Goal: Task Accomplishment & Management: Use online tool/utility

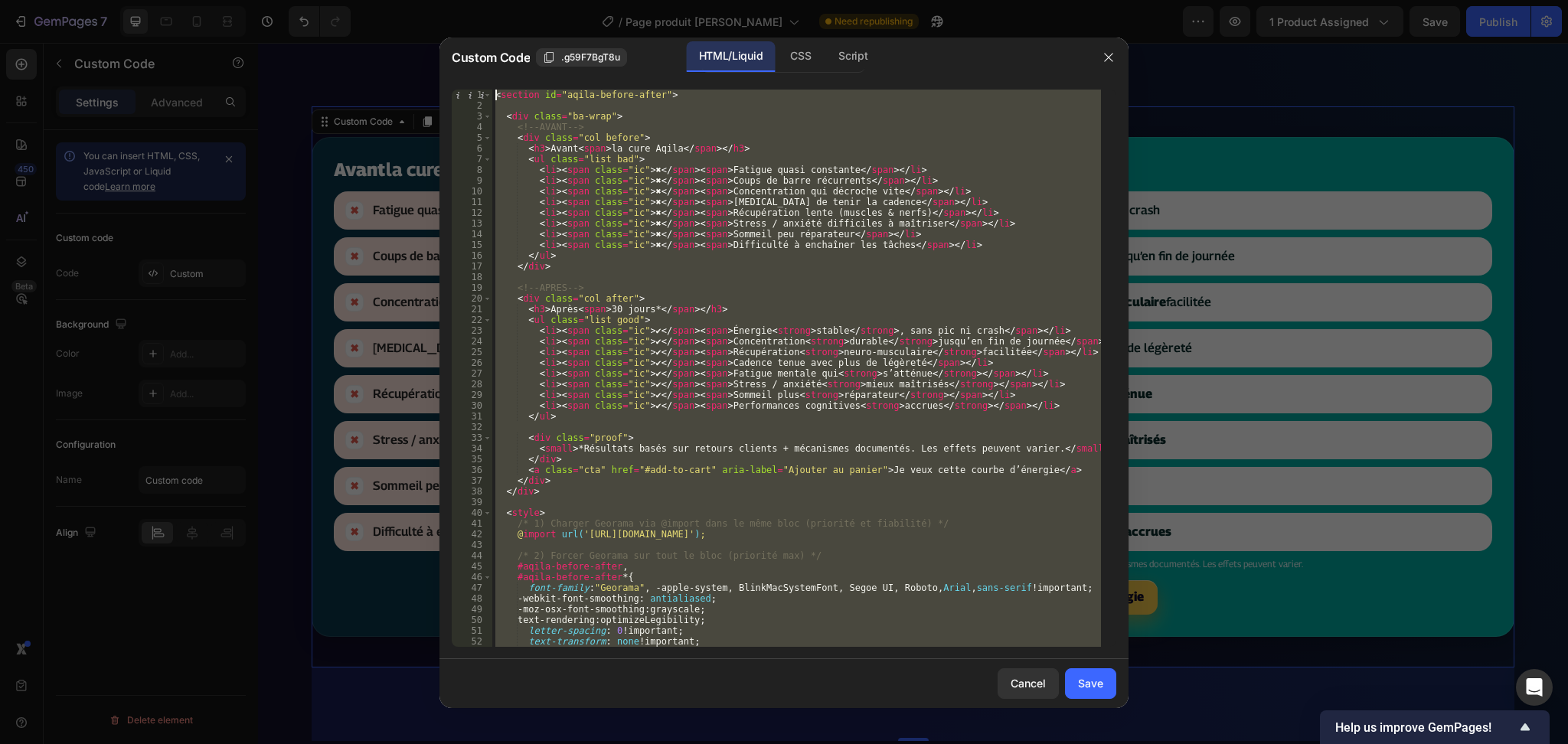
drag, startPoint x: 618, startPoint y: 634, endPoint x: 486, endPoint y: -42, distance: 688.8
click at [486, 0] on html "7 / Page produit Rythme Soutenu Need republishing Preview 1 product assigned Sa…" at bounding box center [784, 0] width 1568 height 0
type textarea "<section id="aqila-before-after">"
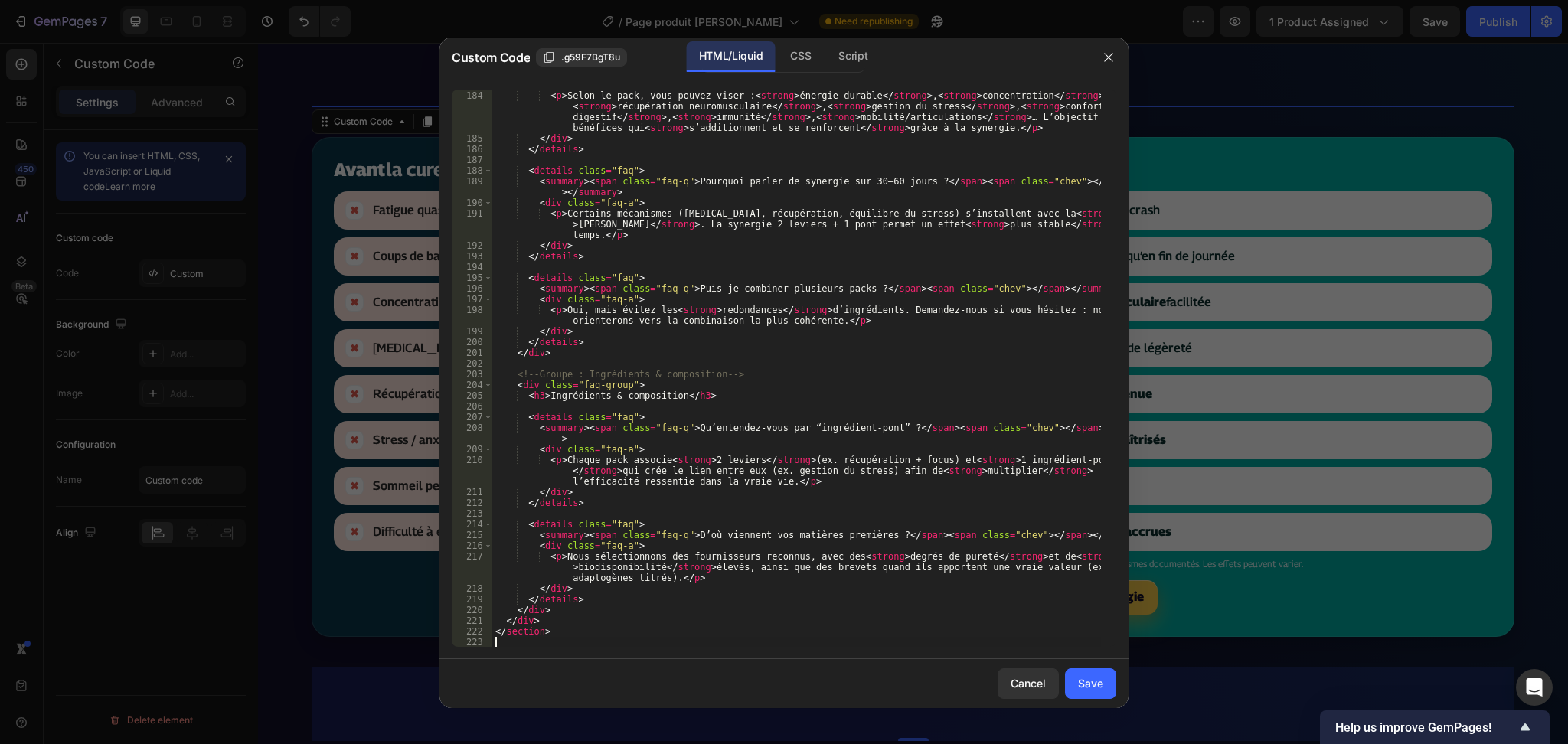
scroll to position [2174, 0]
click at [1119, 49] on button "button" at bounding box center [1108, 58] width 24 height 24
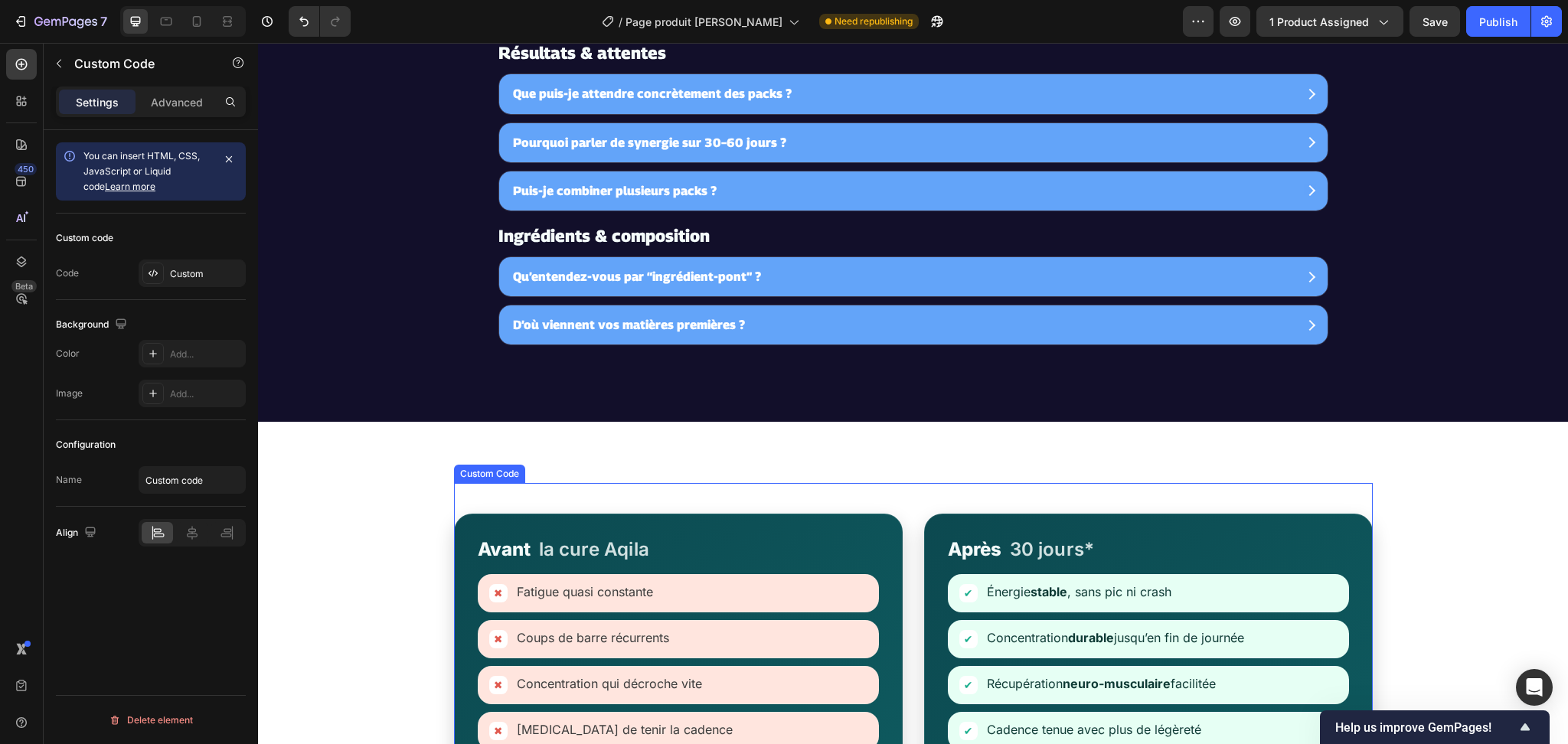
scroll to position [4669, 0]
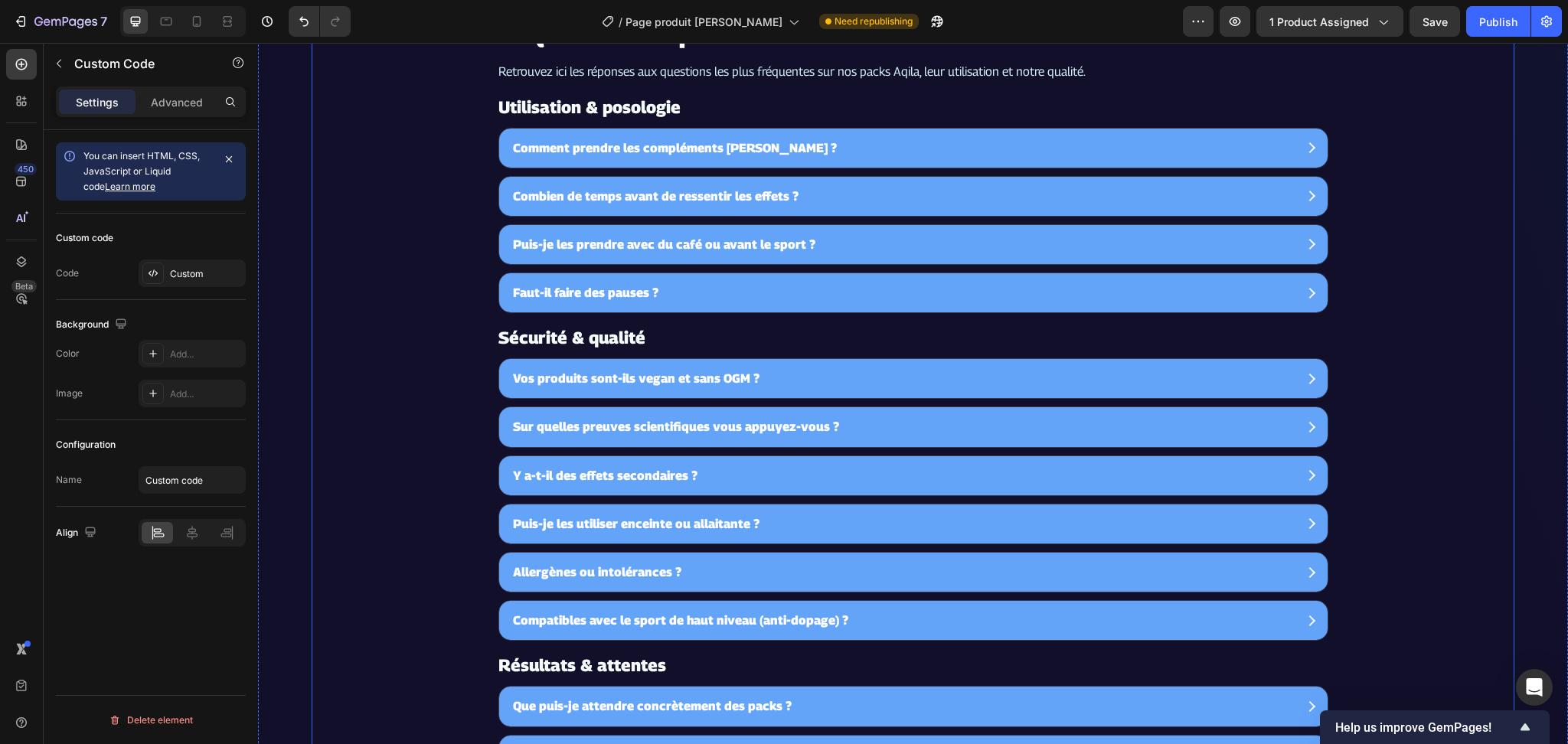
click at [405, 249] on section "FAQ — Tout ce qu’il faut savoir Retrouvez ici les réponses aux questions les pl…" at bounding box center [912, 495] width 1203 height 973
click at [198, 270] on div "Custom" at bounding box center [206, 274] width 72 height 14
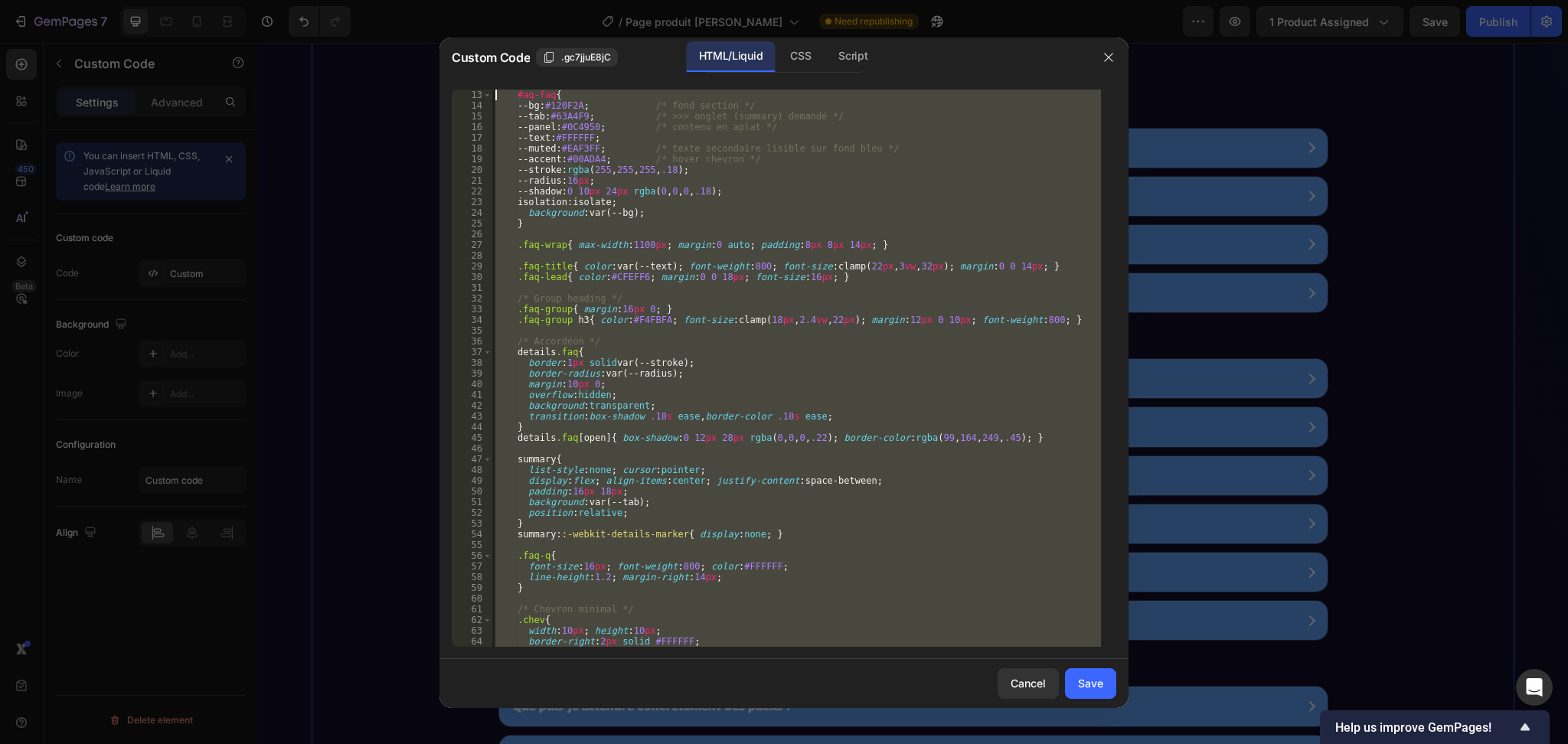
scroll to position [0, 0]
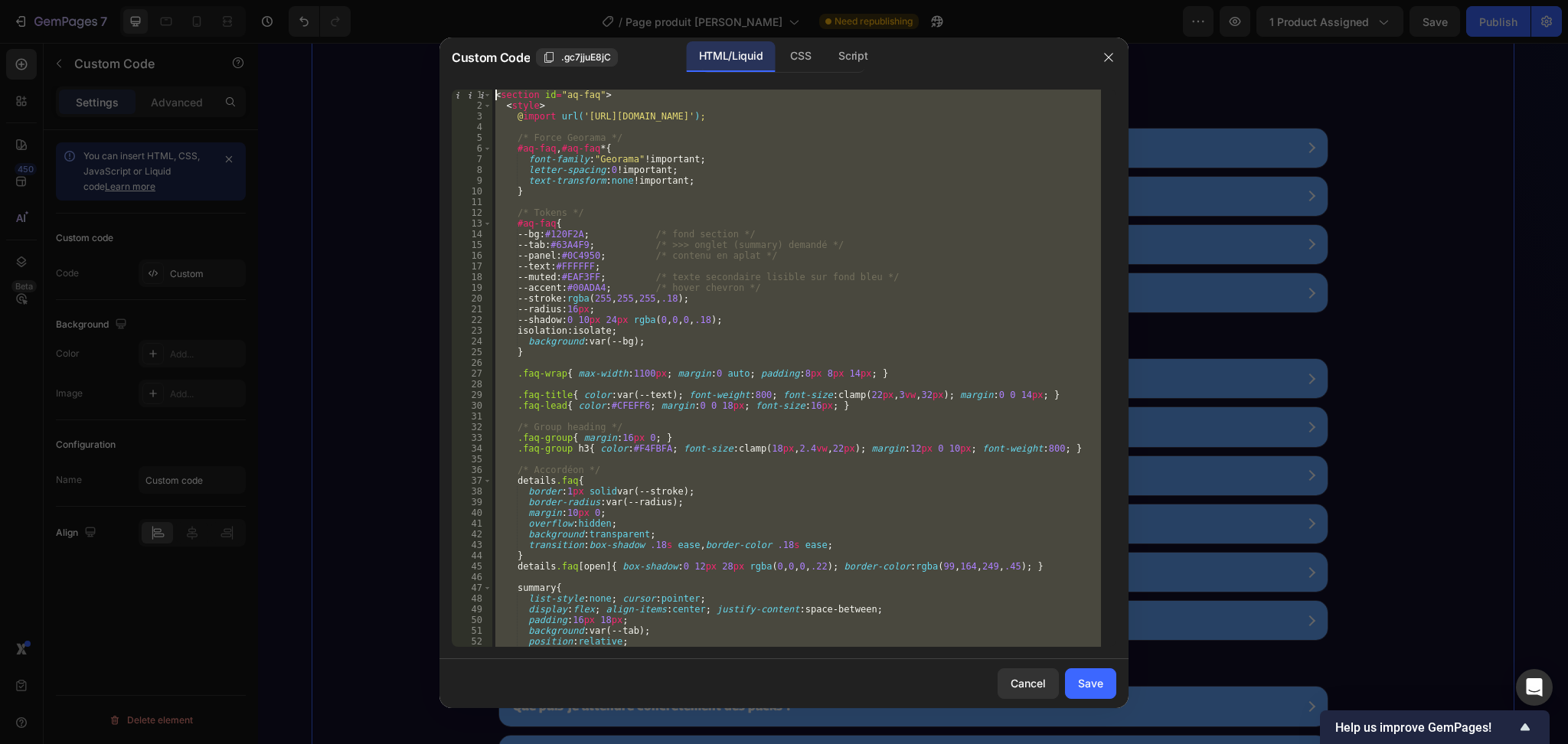
drag, startPoint x: 671, startPoint y: 637, endPoint x: 404, endPoint y: -32, distance: 720.3
click at [404, 0] on html "7 / Page produit Rythme Soutenu Need republishing Preview 1 product assigned Sa…" at bounding box center [784, 0] width 1568 height 0
type textarea "<section id="aq-faq"> <style>"
paste textarea
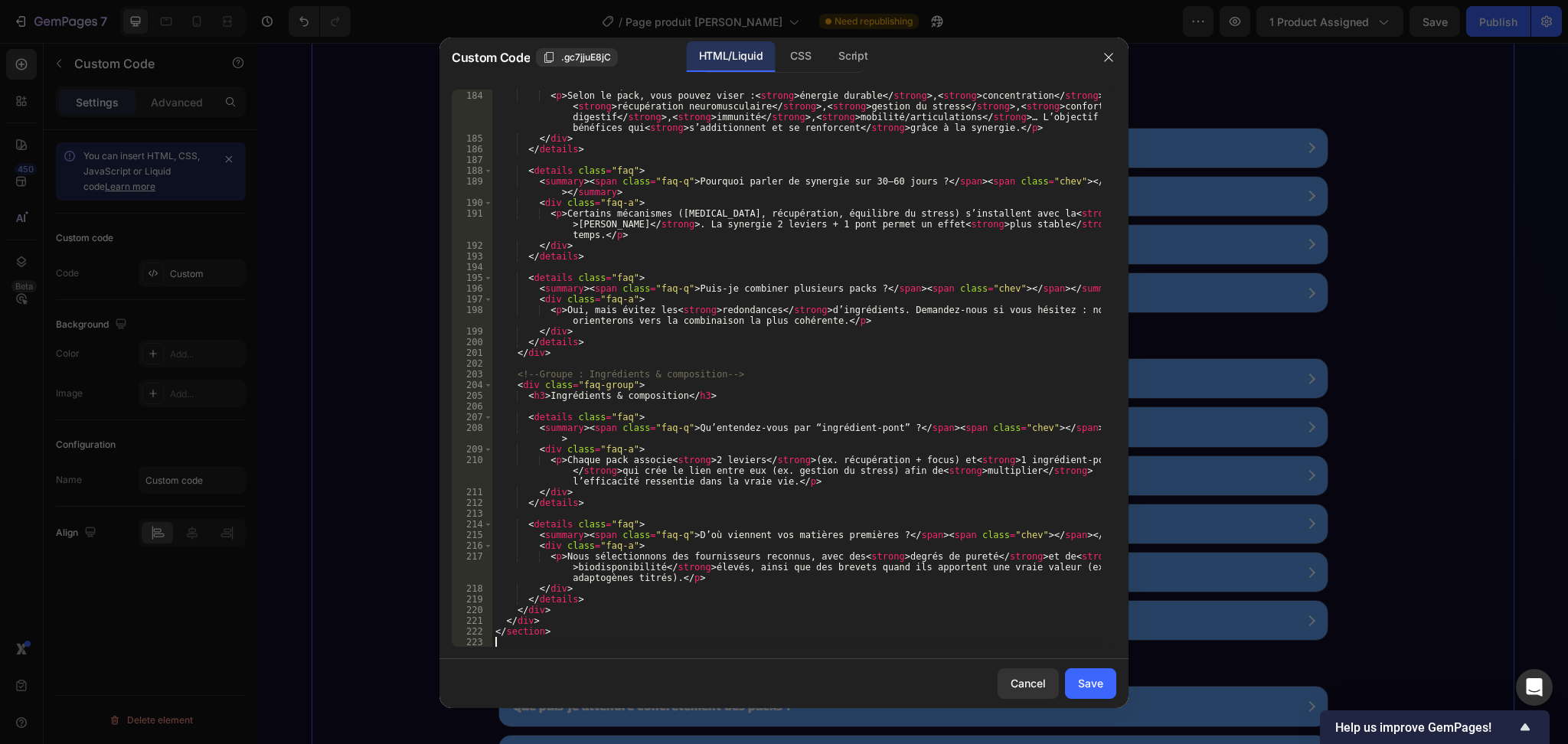
scroll to position [2174, 0]
click at [1074, 684] on button "Save" at bounding box center [1090, 683] width 51 height 31
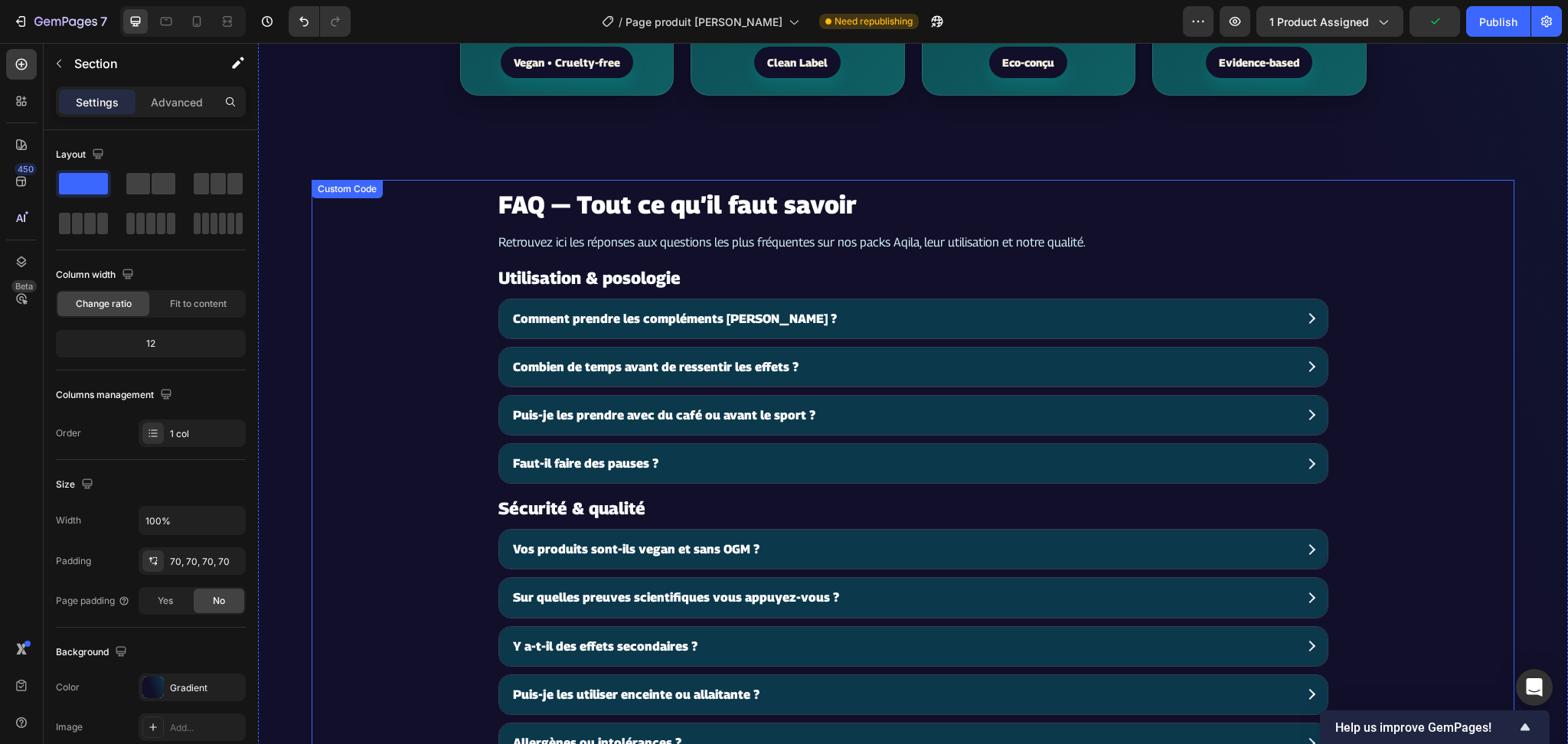
scroll to position [4464, 0]
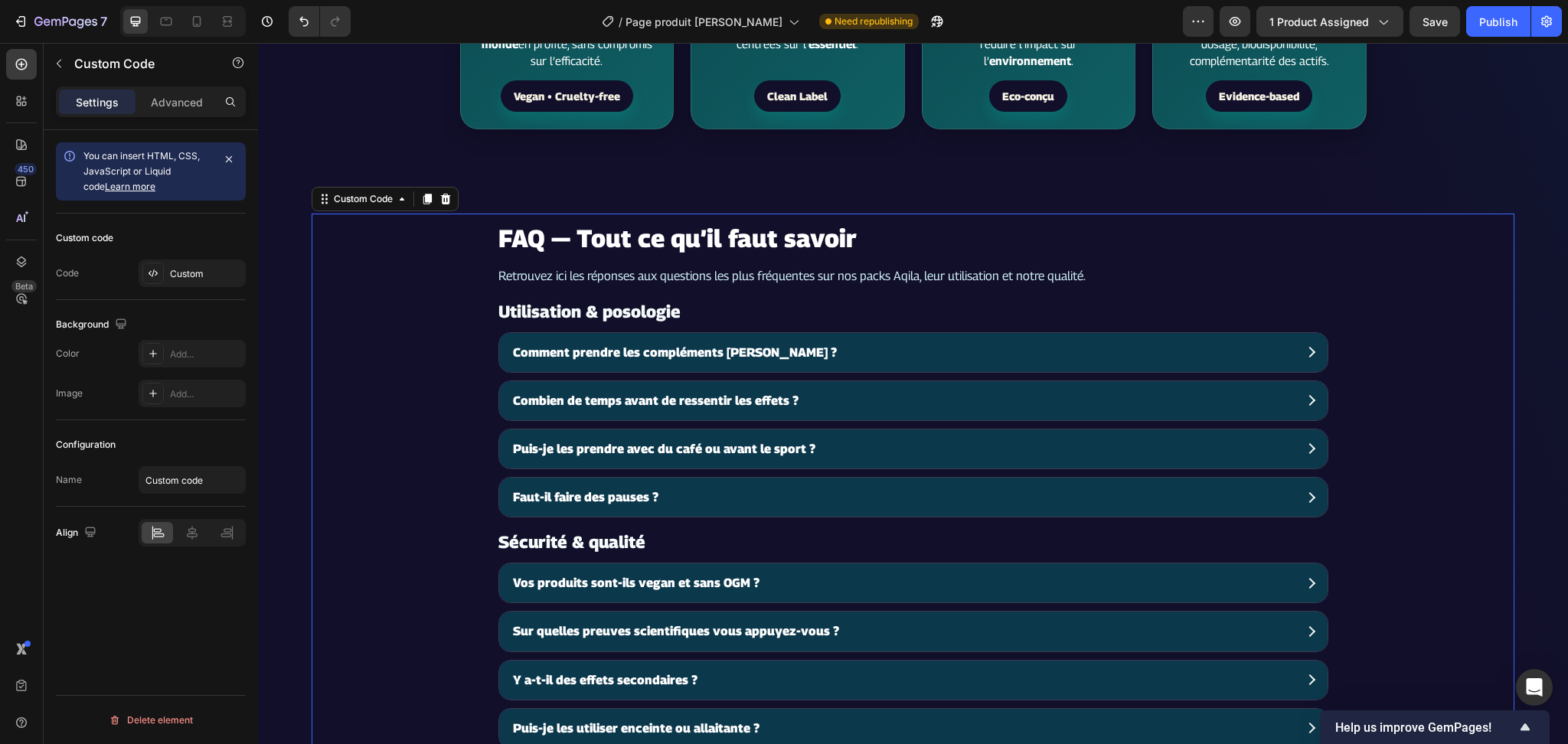
click at [1259, 220] on h2 "FAQ — Tout ce qu’il faut savoir" at bounding box center [913, 238] width 830 height 37
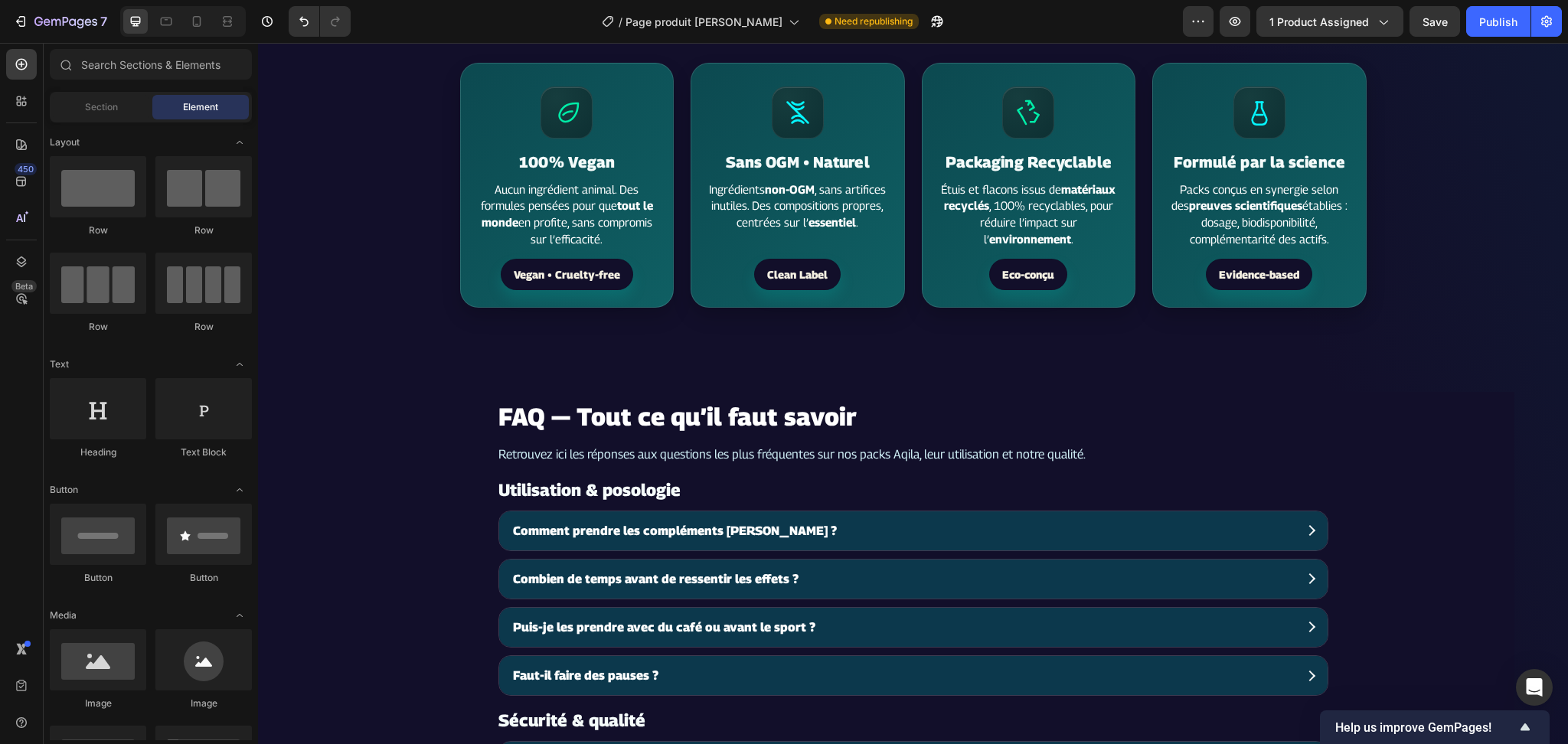
scroll to position [4428, 0]
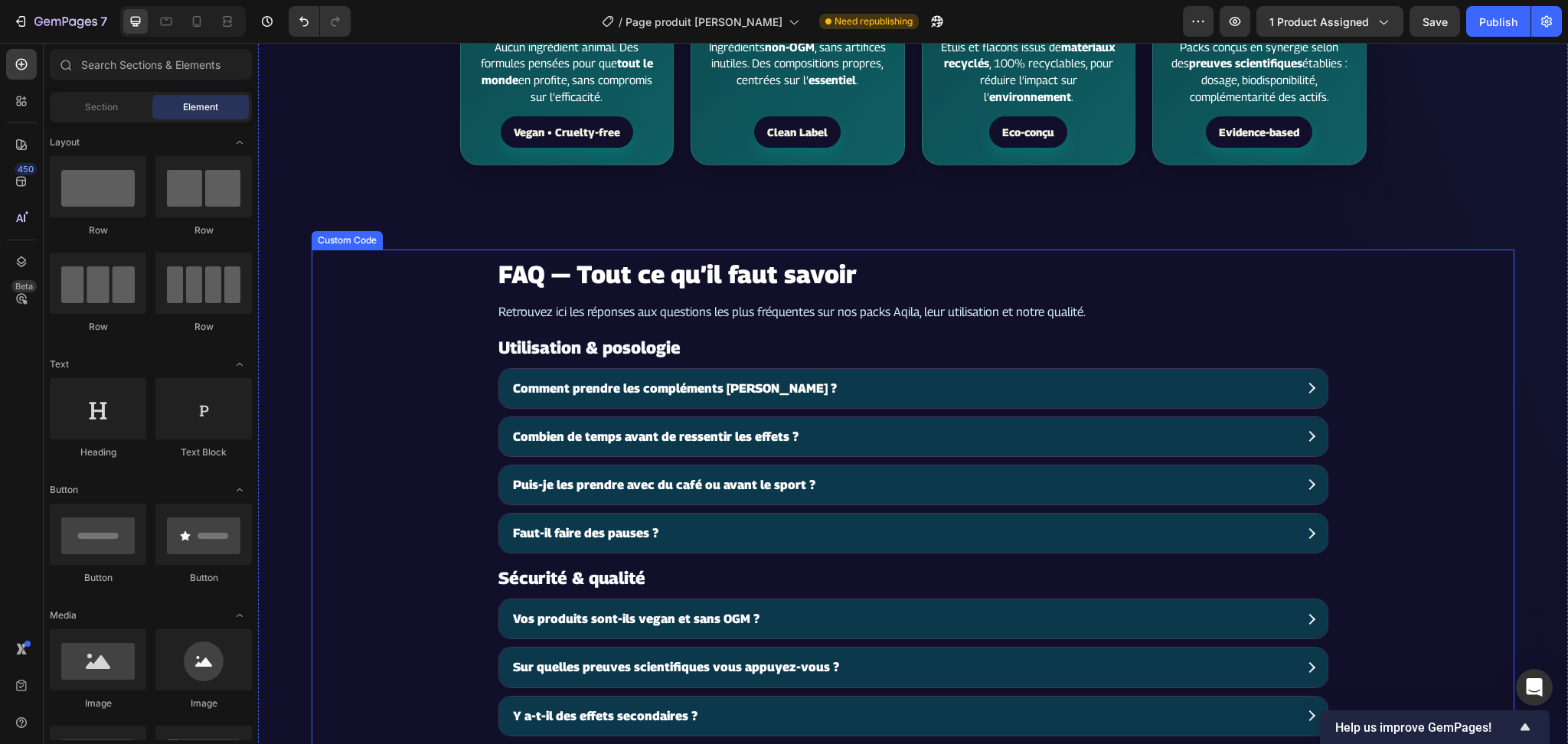
click at [1415, 249] on section "FAQ — Tout ce qu’il faut savoir Retrouvez ici les réponses aux questions les pl…" at bounding box center [912, 735] width 1203 height 973
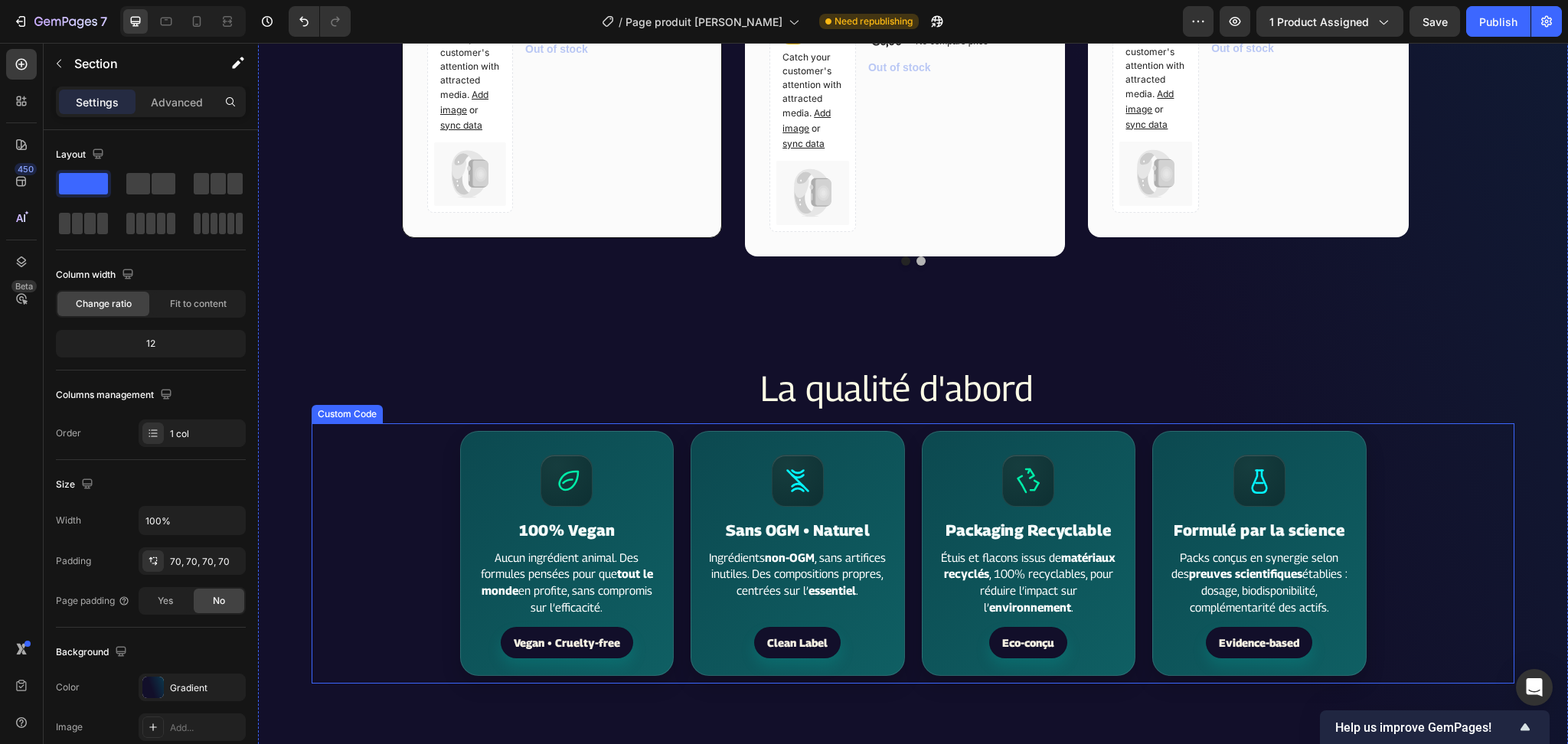
scroll to position [4224, 0]
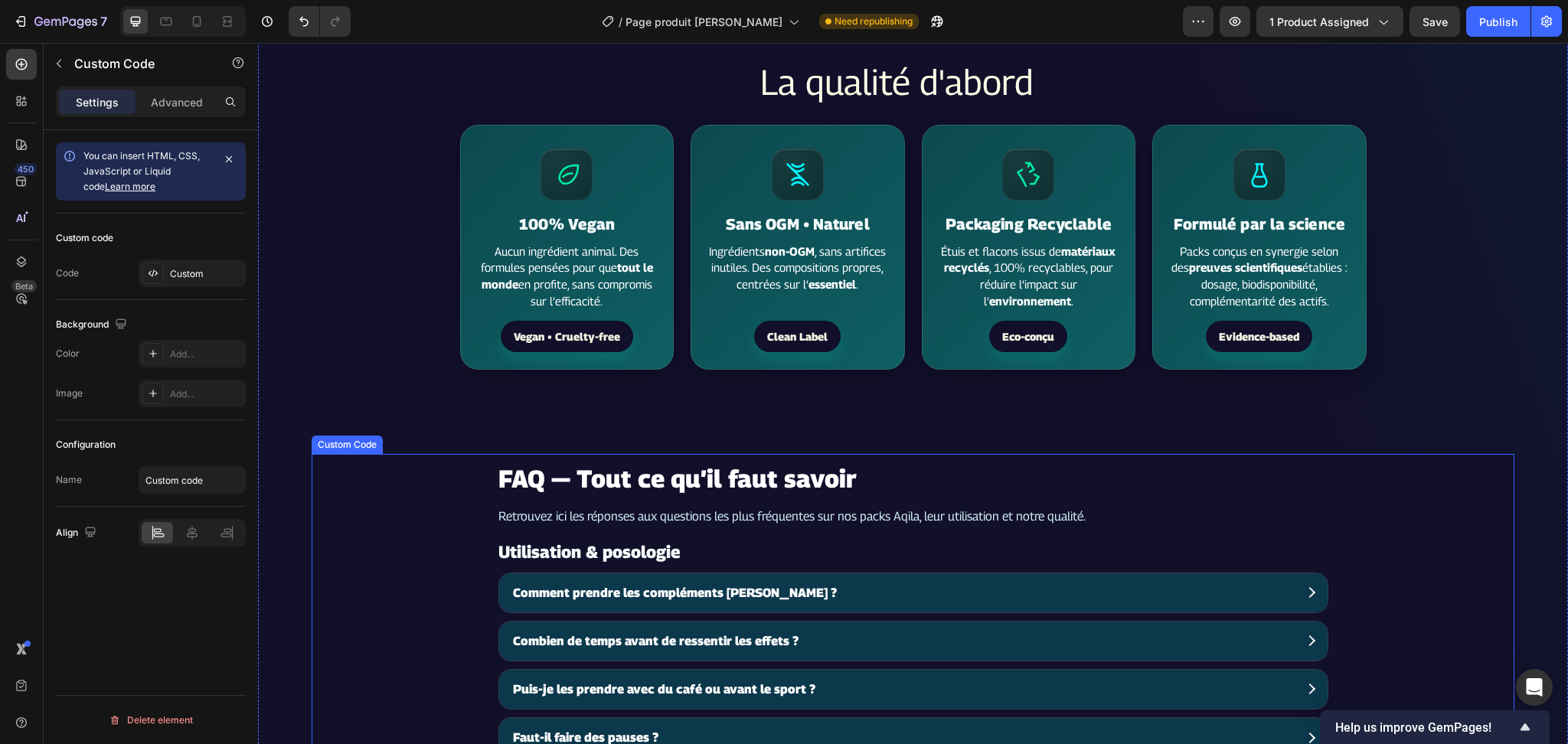
click at [205, 275] on div "Custom" at bounding box center [206, 274] width 72 height 14
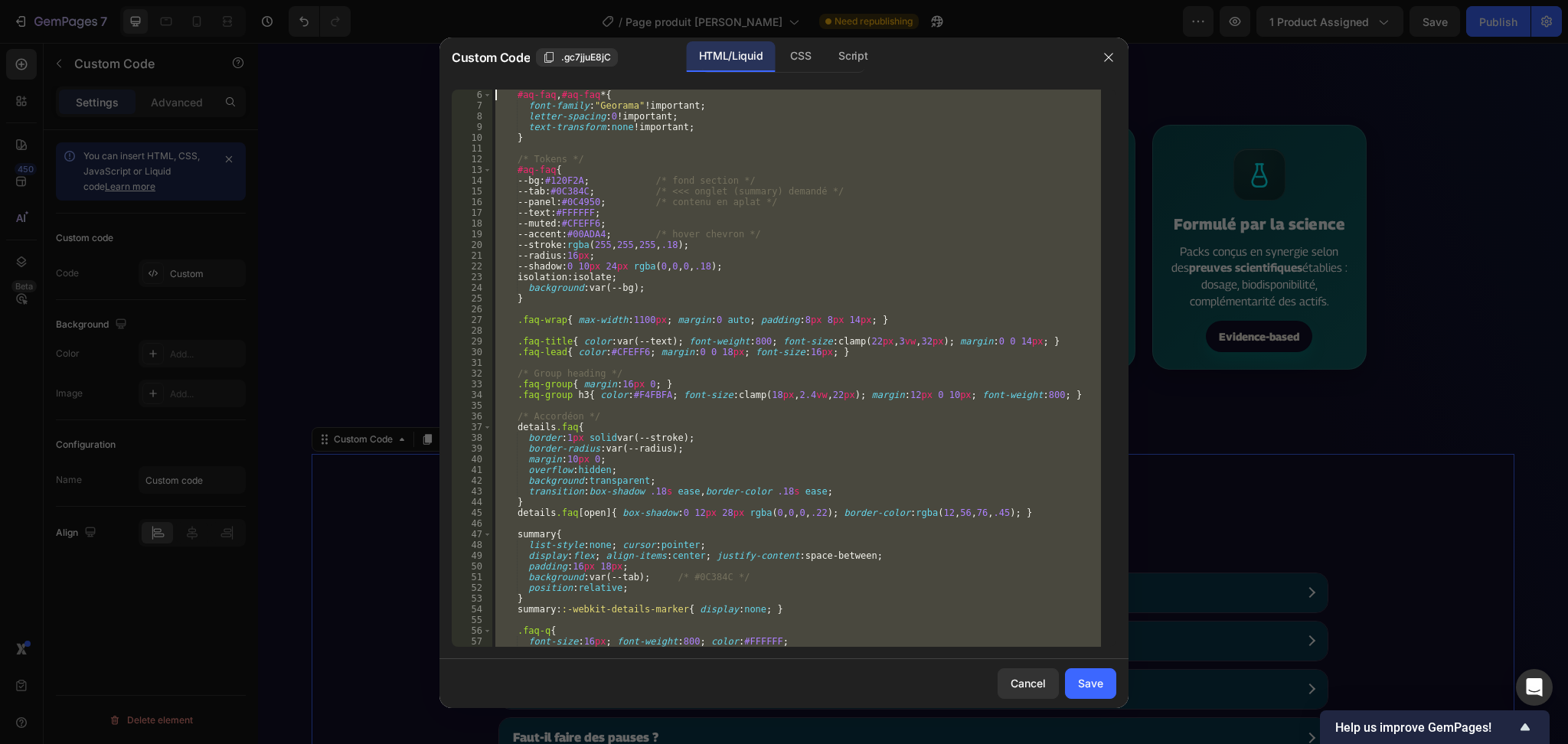
scroll to position [0, 0]
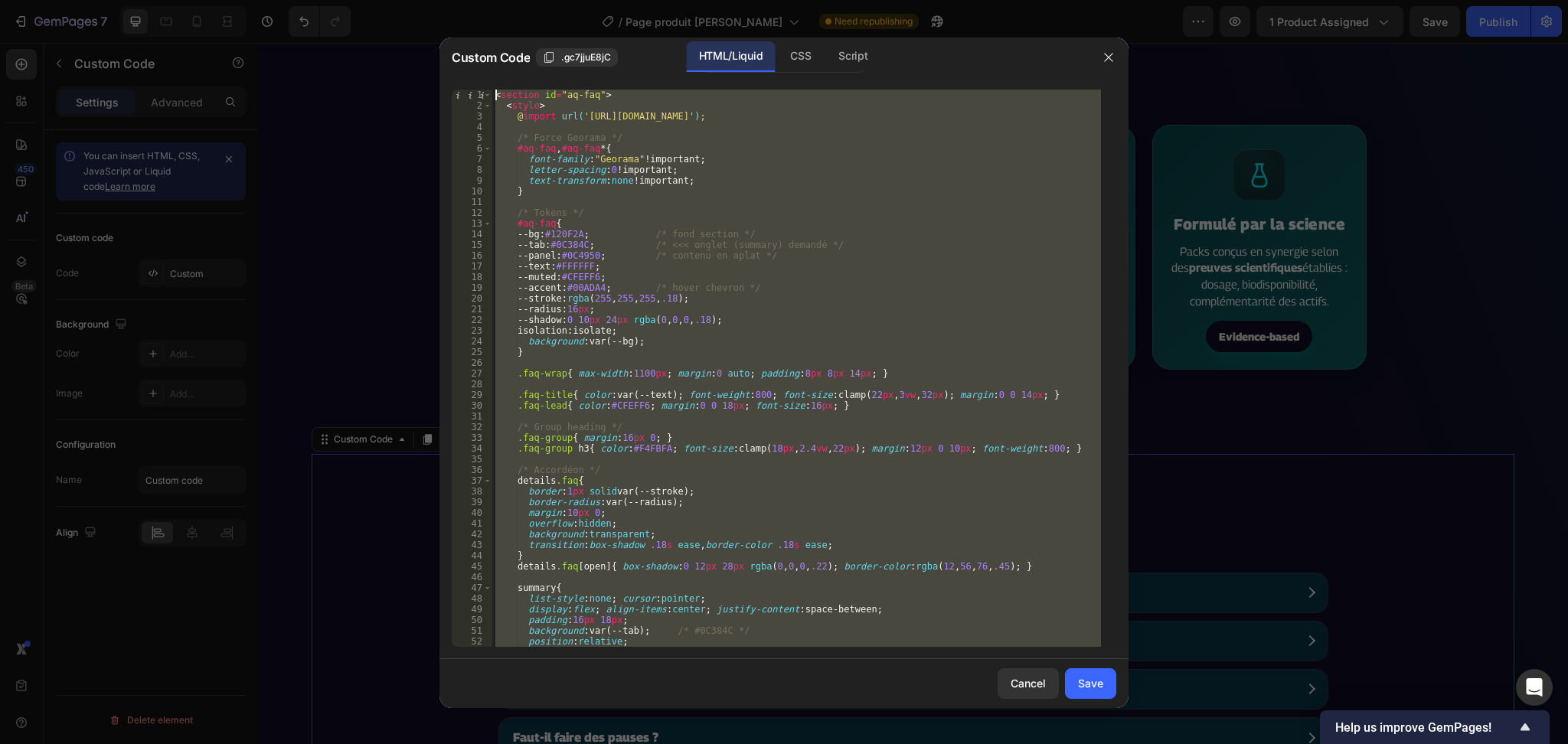
drag, startPoint x: 644, startPoint y: 639, endPoint x: 407, endPoint y: 28, distance: 655.4
click at [407, 28] on div "Custom Code .gc7jjuE8jC HTML/Liquid CSS Script 1 2 3 4 5 6 7 8 9 10 11 12 13 14…" at bounding box center [784, 372] width 1568 height 744
type textarea "<section id="aq-faq"> <style>"
paste textarea
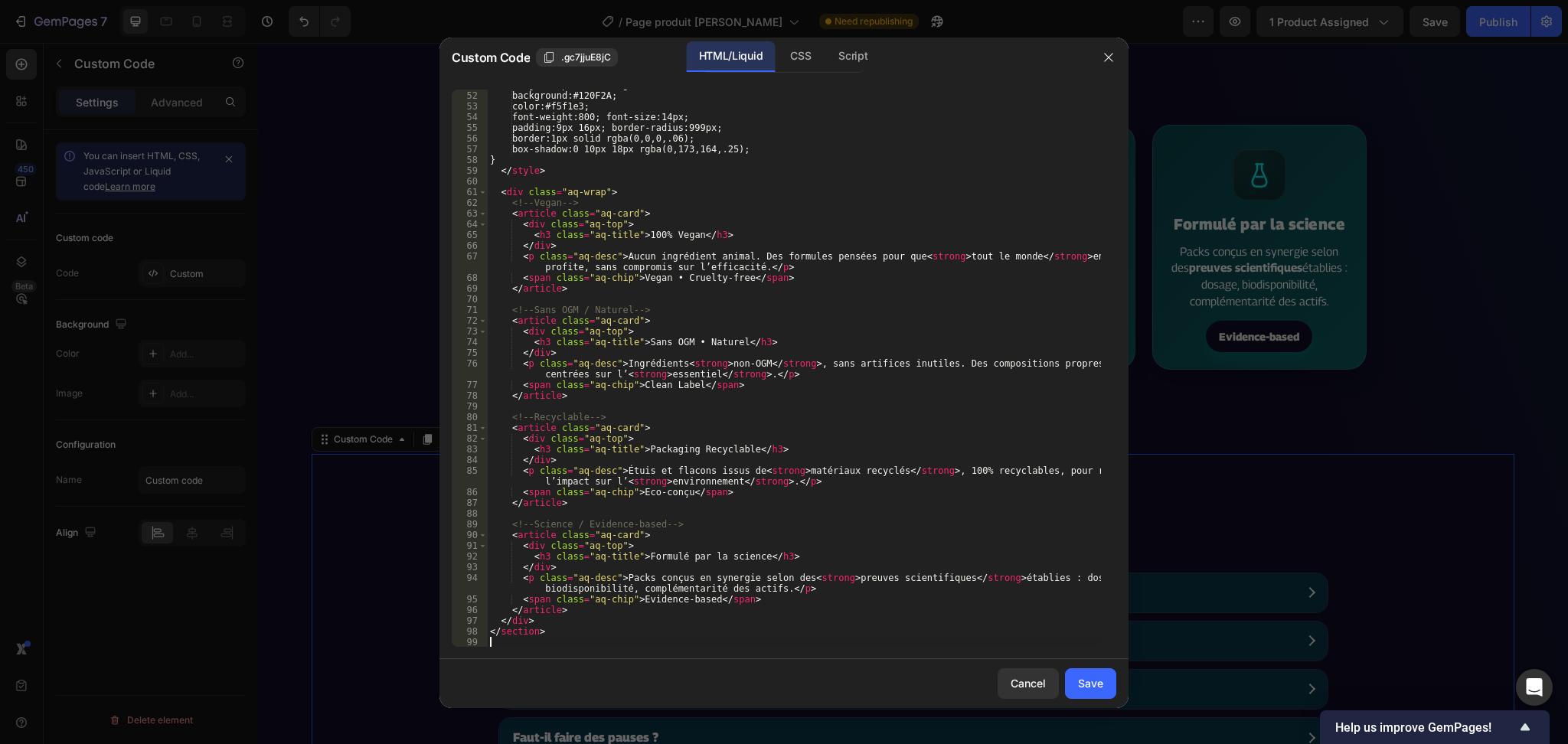
scroll to position [545, 0]
click at [1090, 686] on div "Save" at bounding box center [1090, 683] width 25 height 16
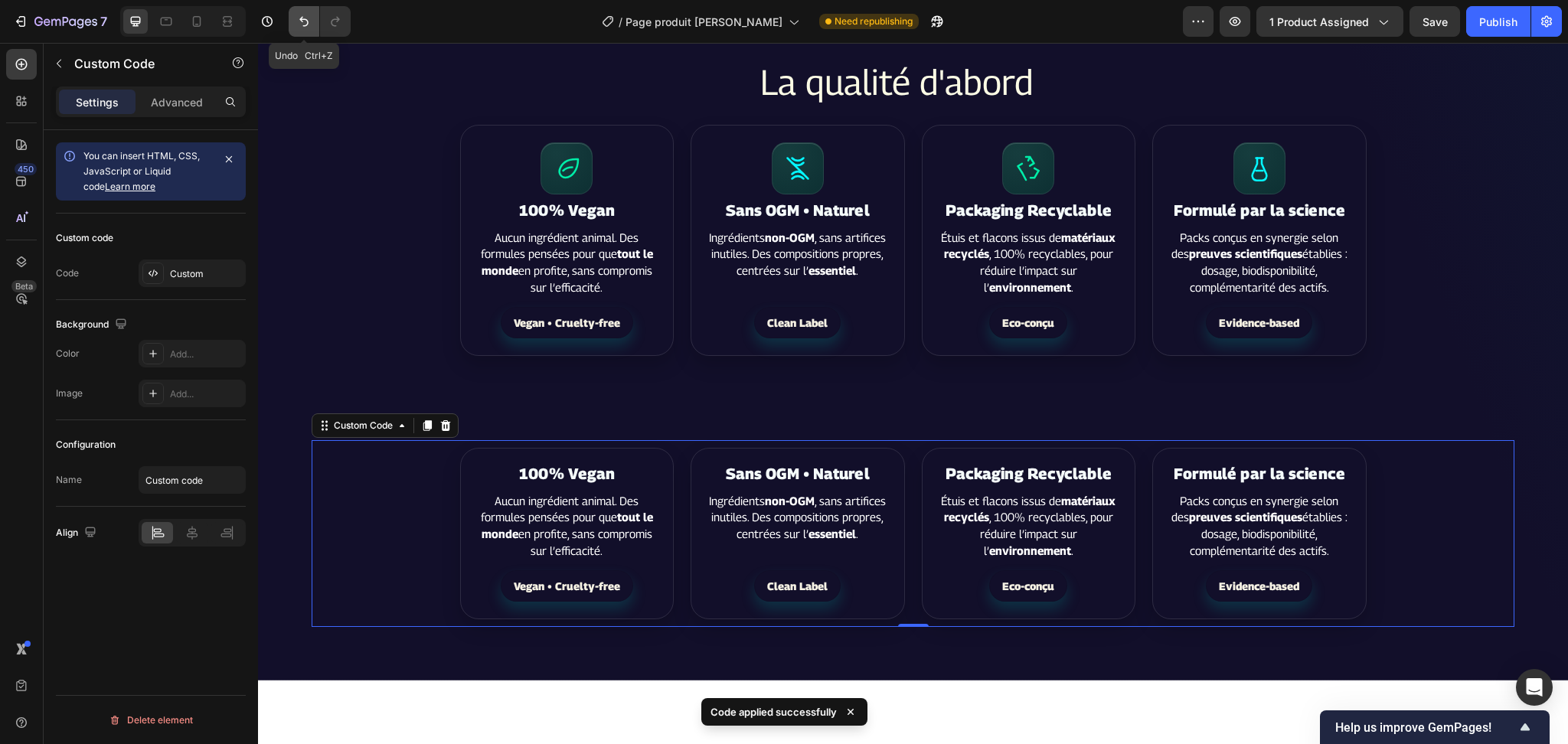
click at [300, 19] on icon "Undo/Redo" at bounding box center [303, 21] width 10 height 10
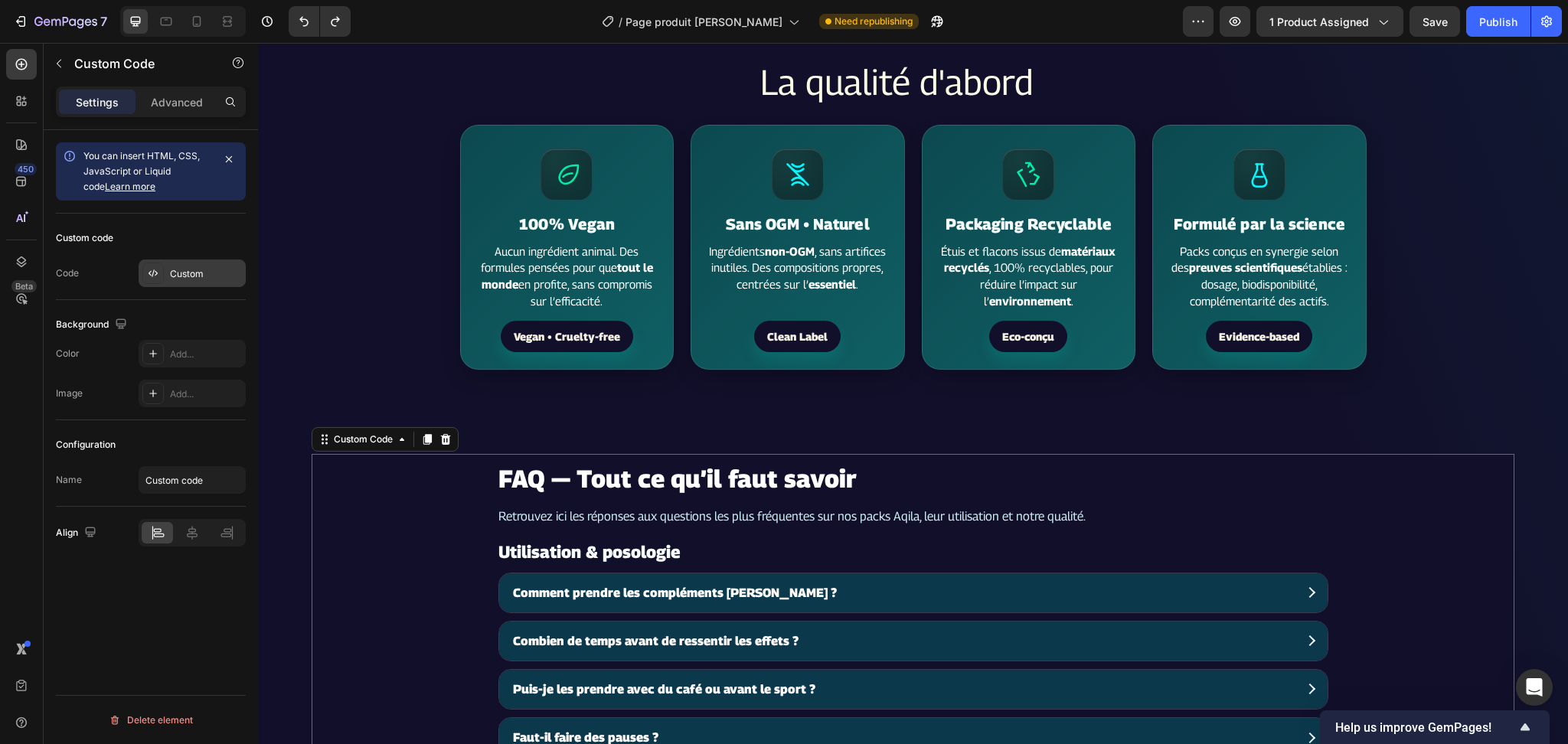
click at [186, 272] on div "Custom" at bounding box center [206, 274] width 72 height 14
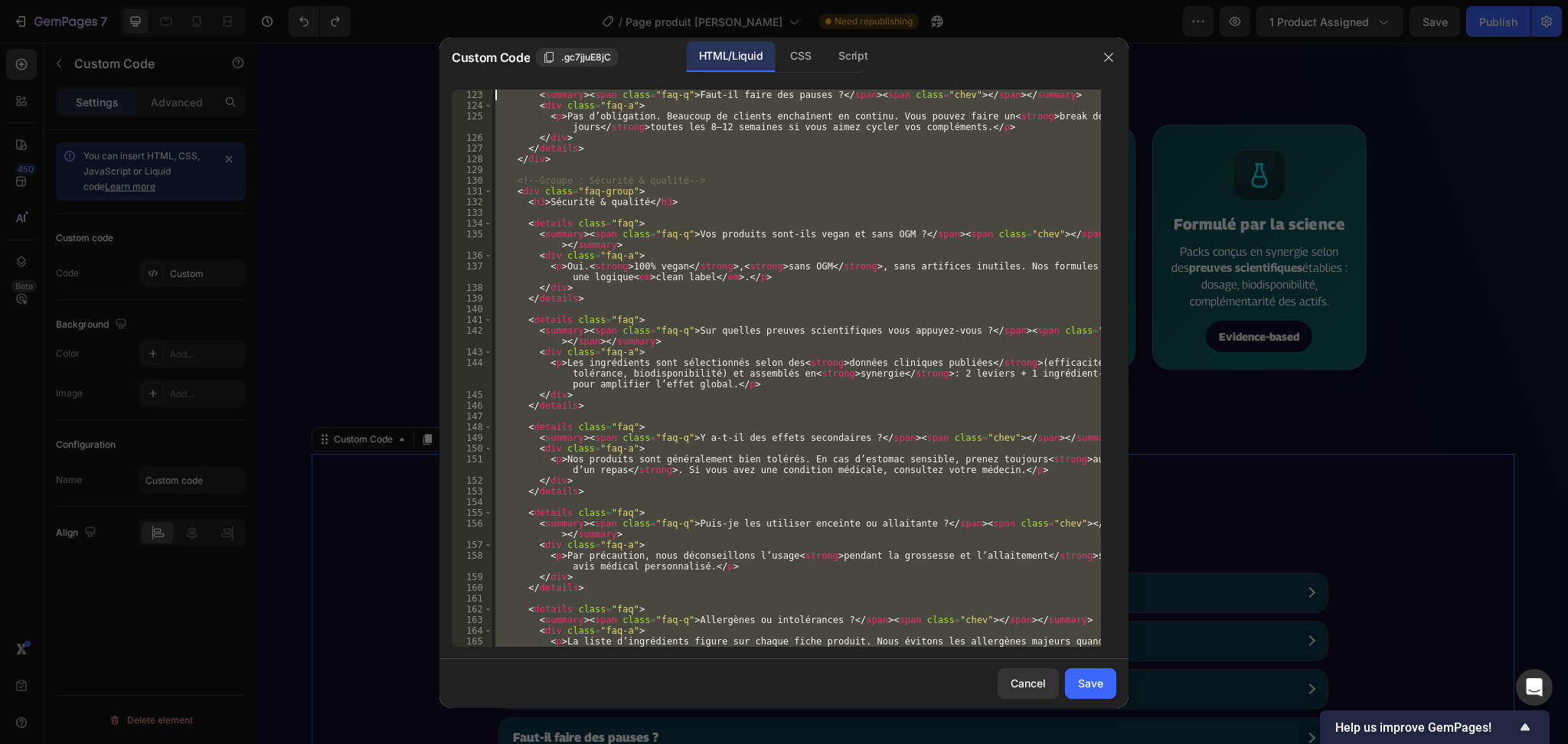
scroll to position [0, 0]
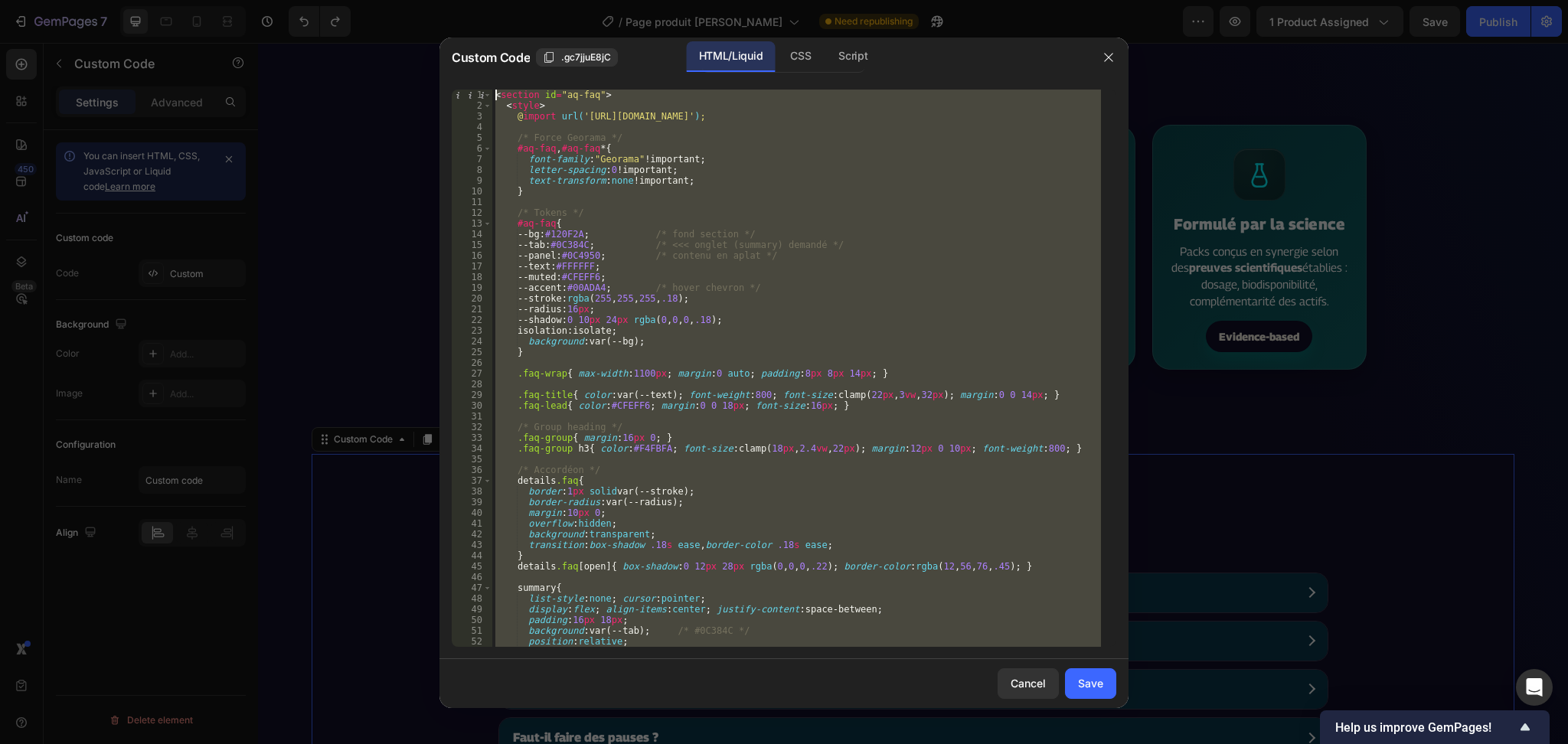
drag, startPoint x: 623, startPoint y: 635, endPoint x: 427, endPoint y: -90, distance: 751.0
click at [427, 0] on html "7 / Page produit Rythme Soutenu Need republishing Preview 1 product assigned Sa…" at bounding box center [784, 0] width 1568 height 0
type textarea "<section id="aq-faq"> <style>"
paste textarea
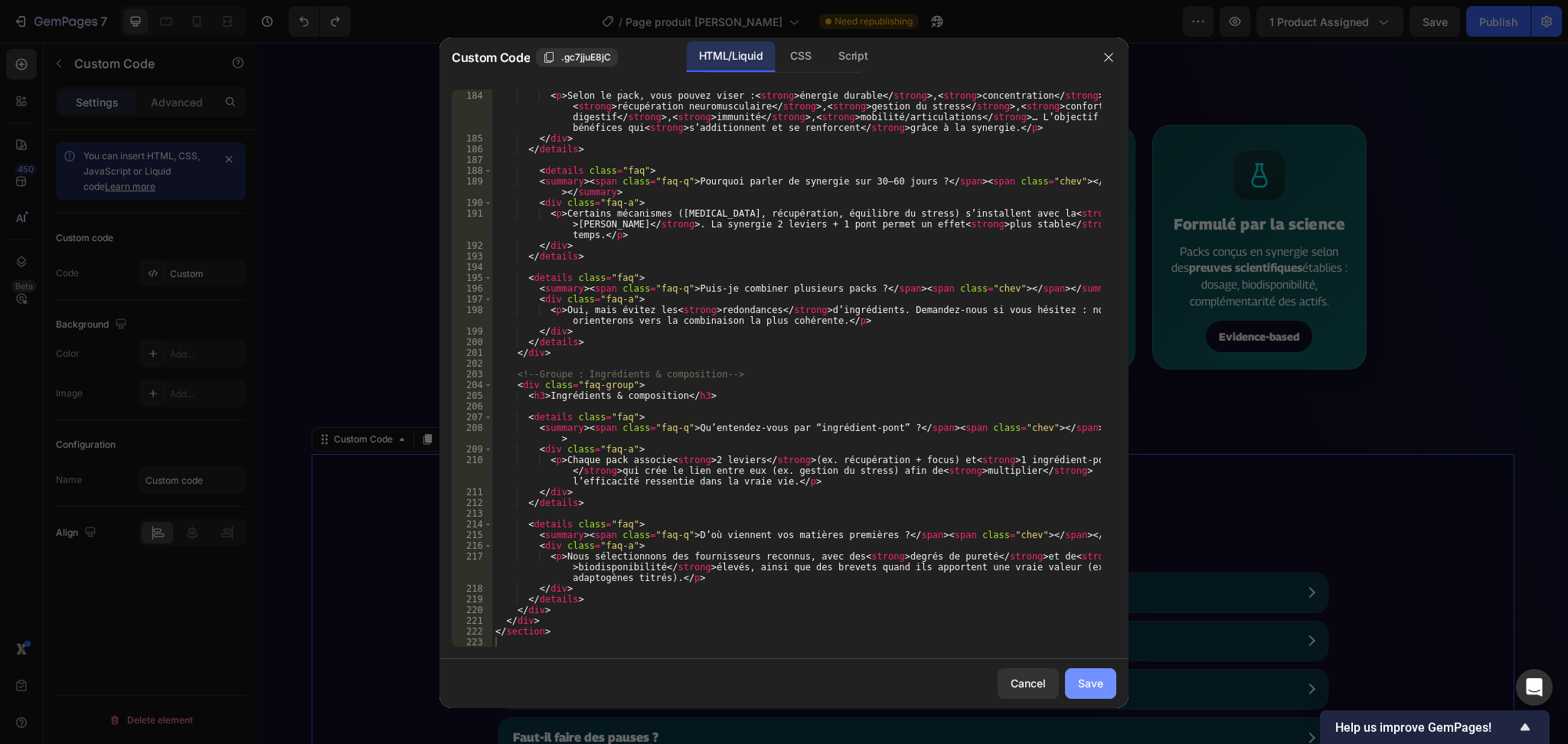
click at [1086, 685] on div "Save" at bounding box center [1090, 683] width 25 height 16
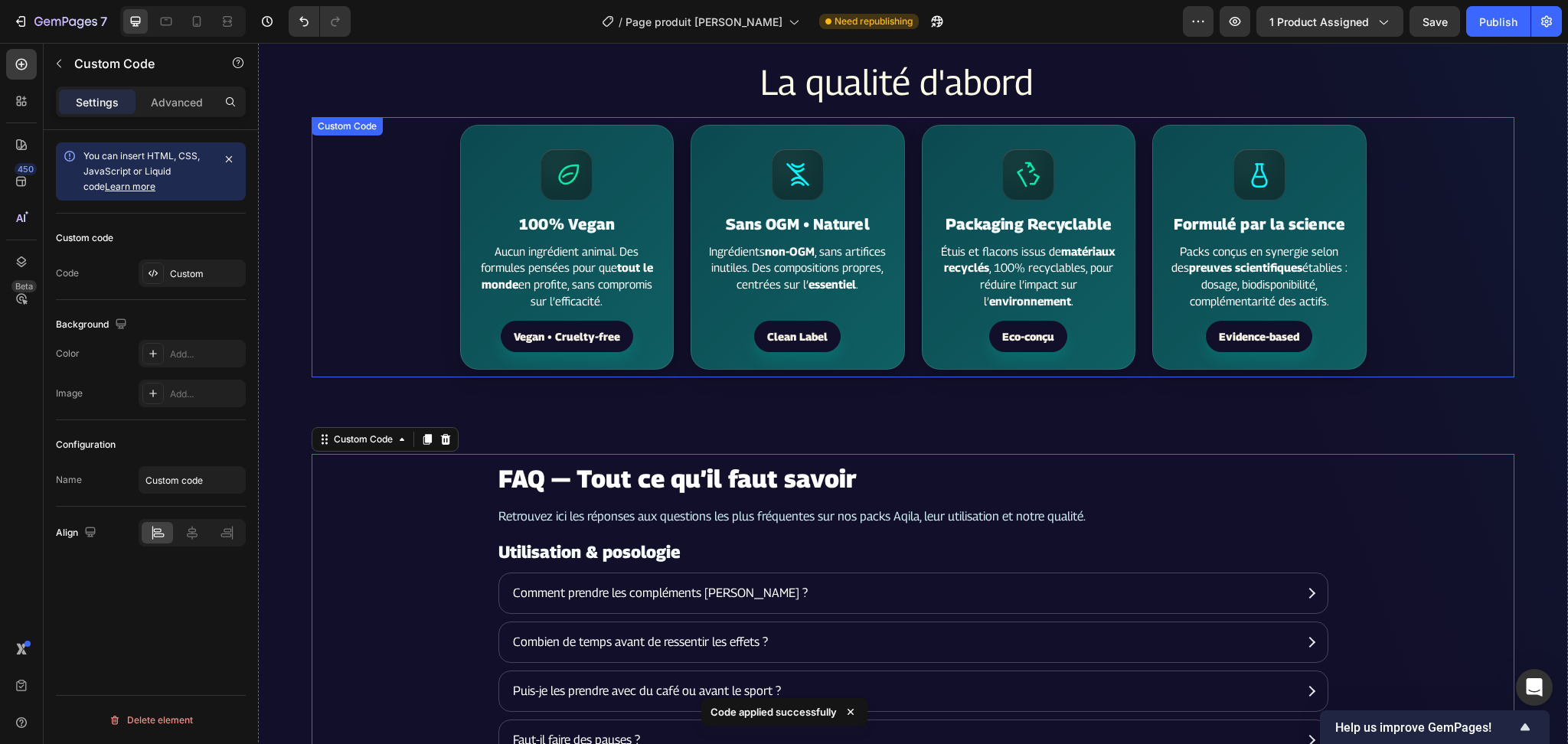
click at [1441, 280] on section "100% Vegan Aucun ingrédient animal. Des formules pensées pour que tout le monde…" at bounding box center [912, 247] width 1203 height 260
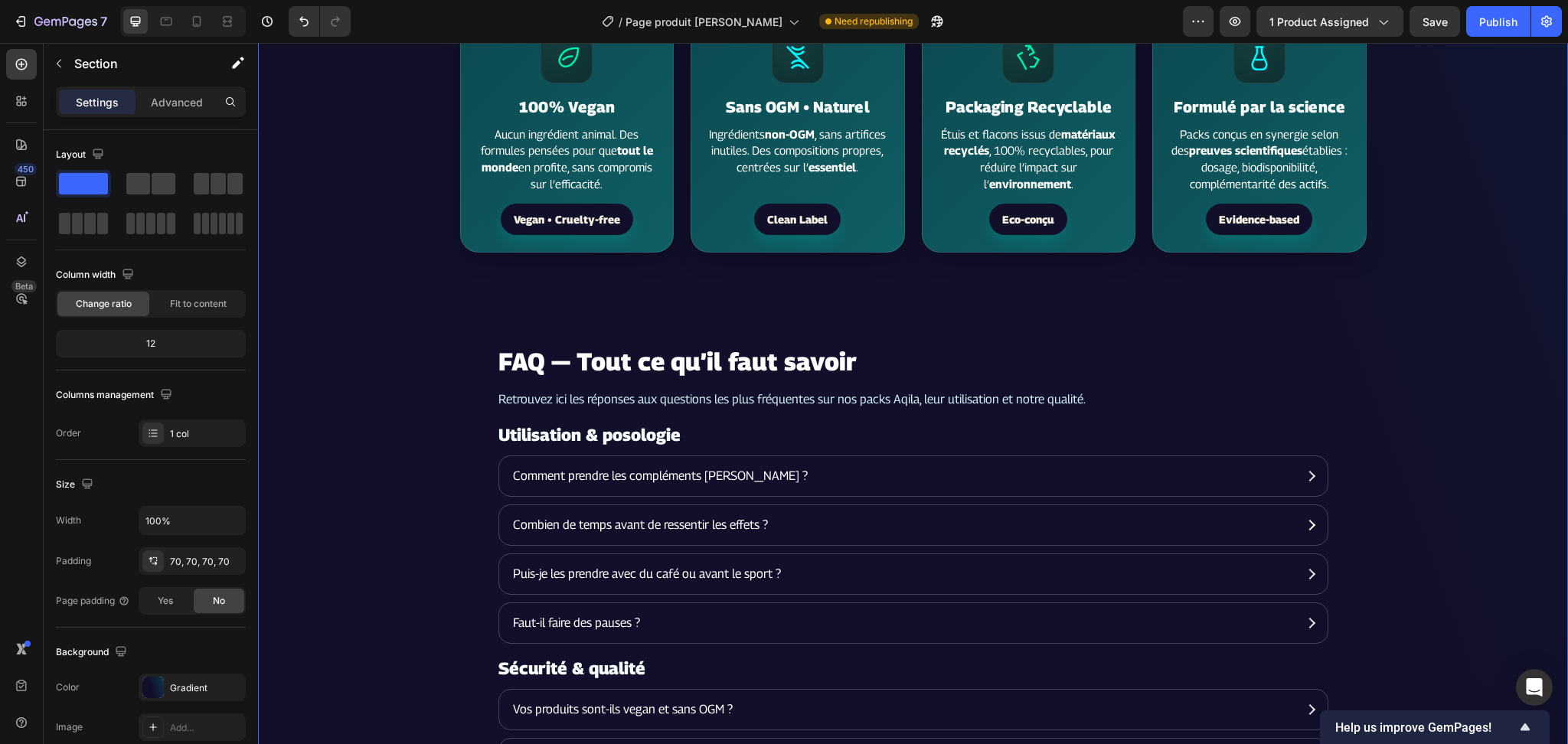
scroll to position [4428, 0]
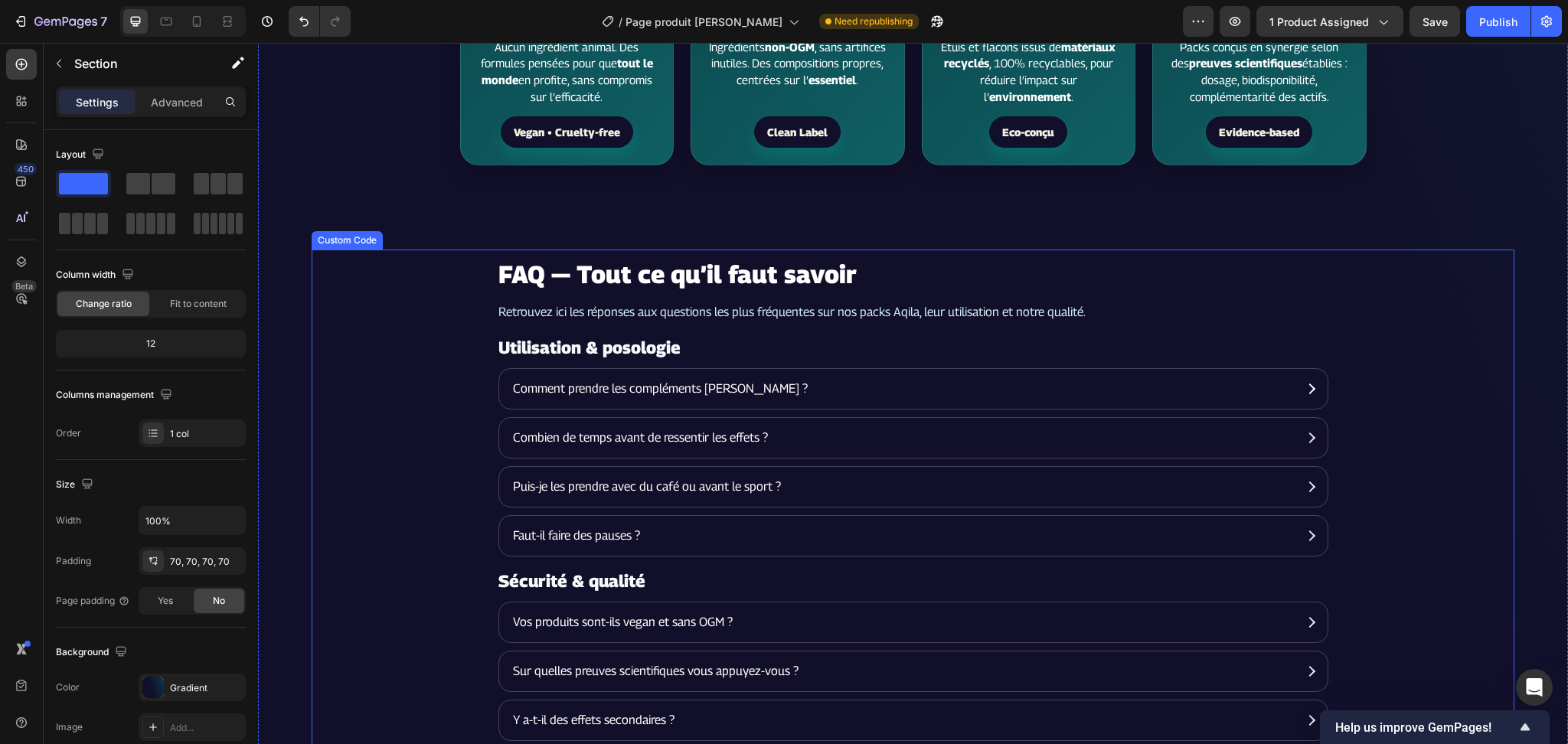
click at [1311, 369] on summary "Comment prendre les compléments [PERSON_NAME] ?" at bounding box center [913, 389] width 828 height 40
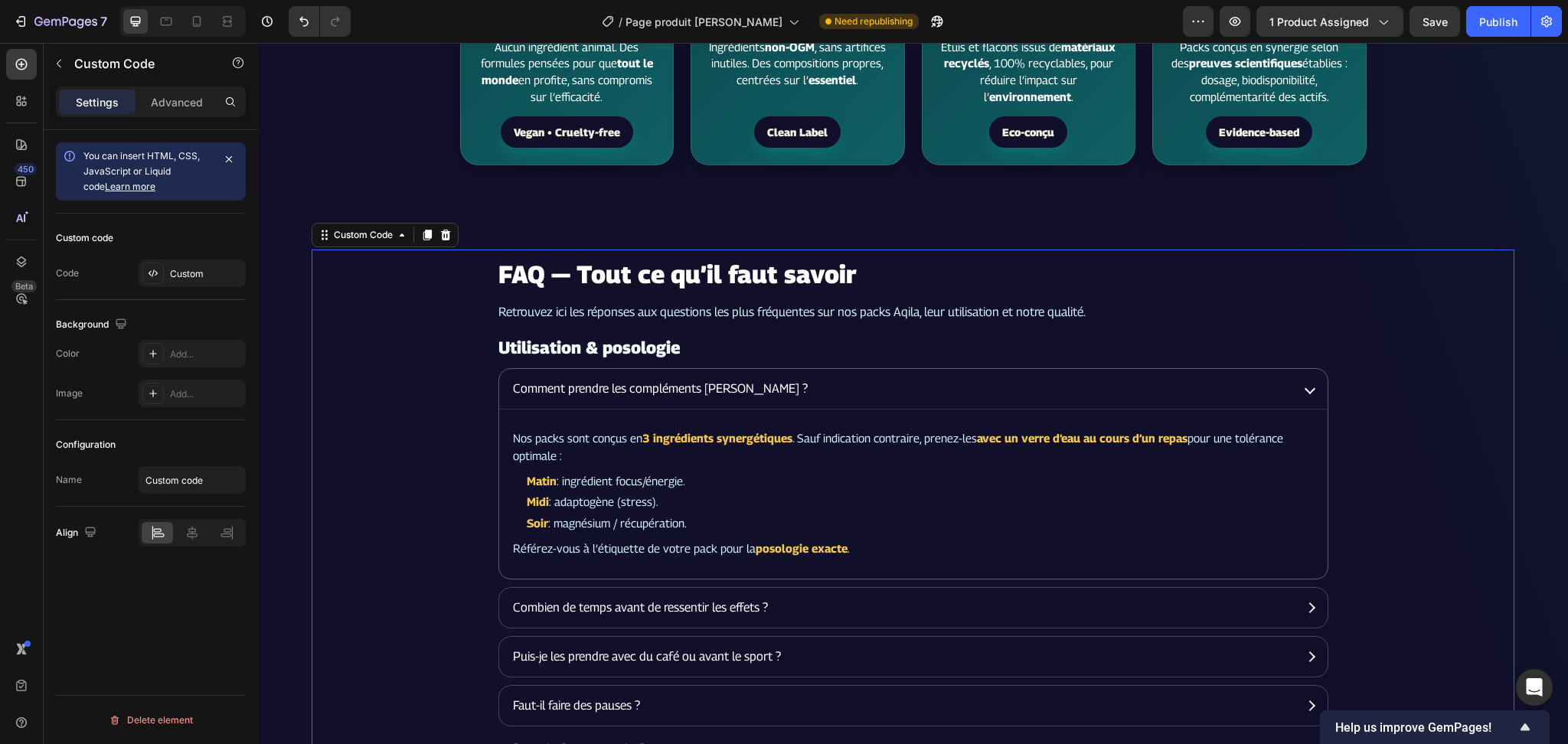
click at [1311, 369] on summary "Comment prendre les compléments [PERSON_NAME] ?" at bounding box center [913, 389] width 828 height 40
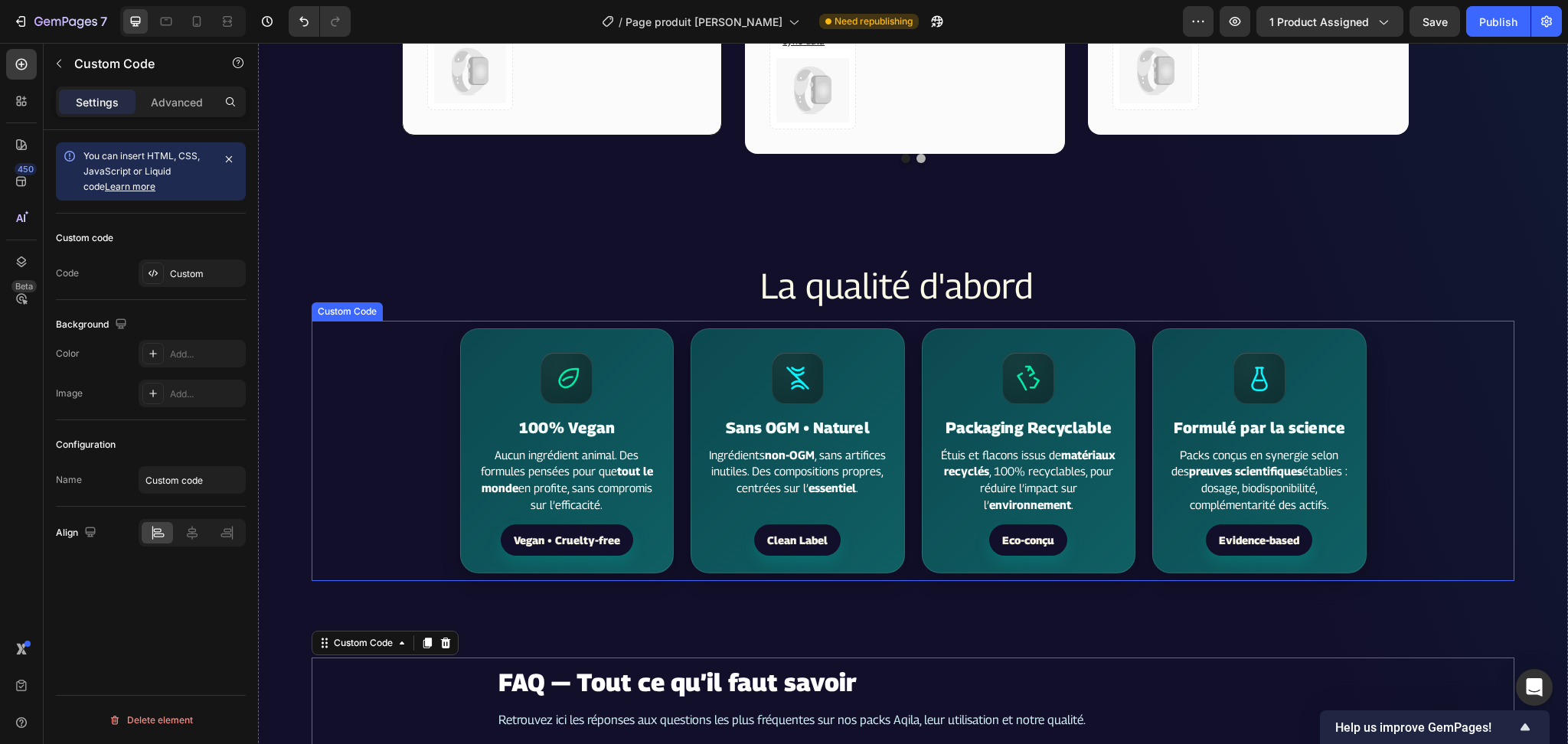
scroll to position [3918, 0]
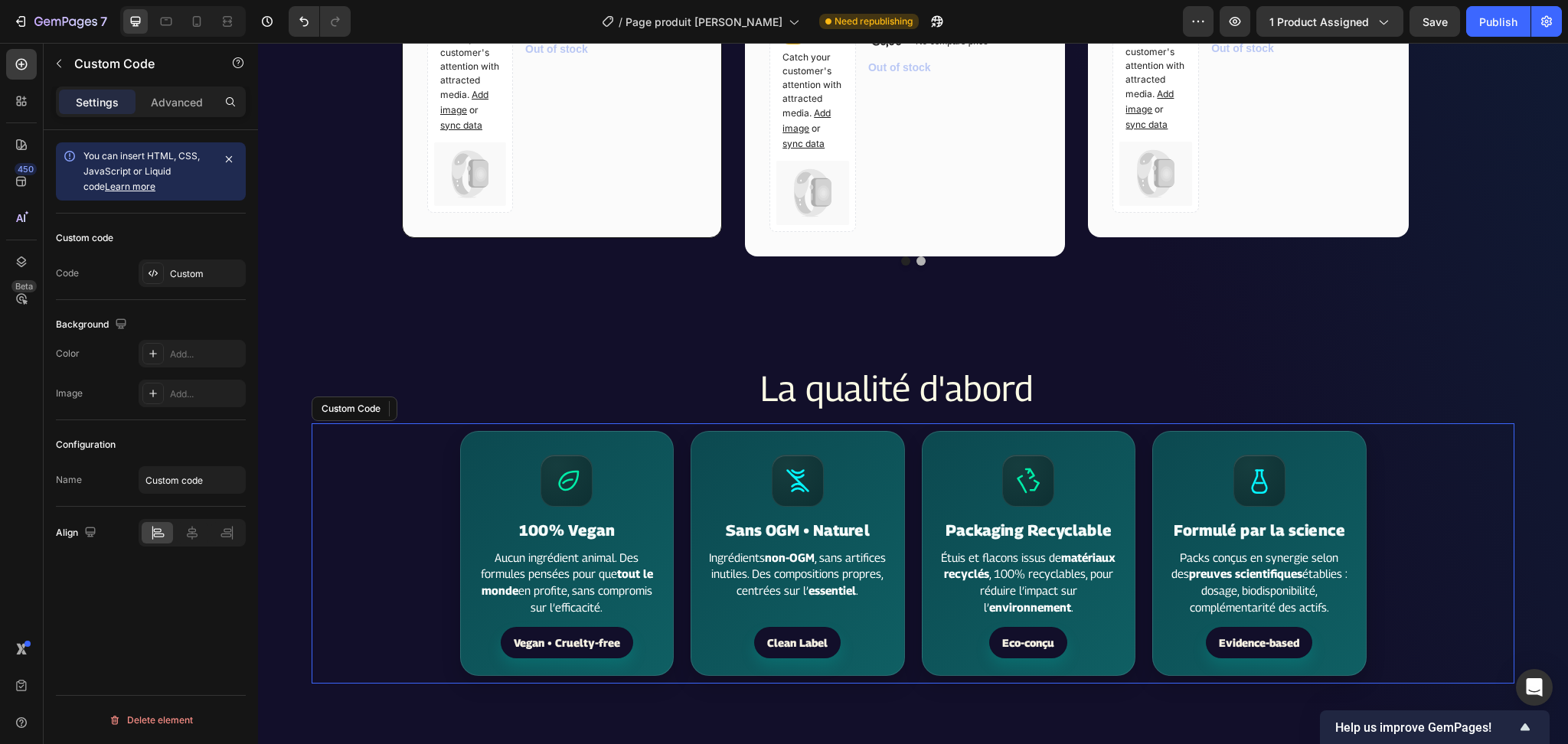
click at [668, 423] on div "100% Vegan Aucun ingrédient animal. Des formules pensées pour que tout le monde…" at bounding box center [913, 553] width 918 height 260
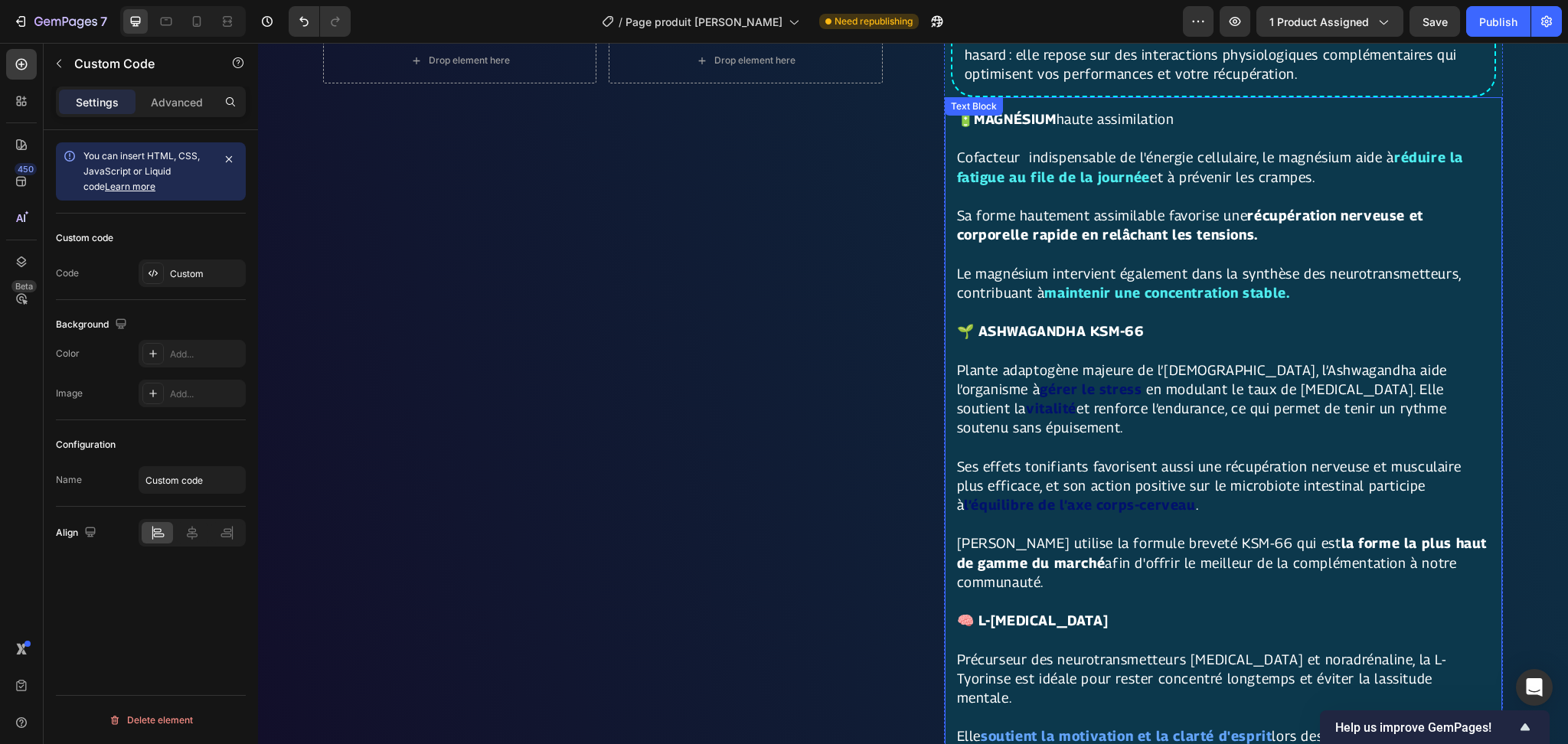
scroll to position [754, 0]
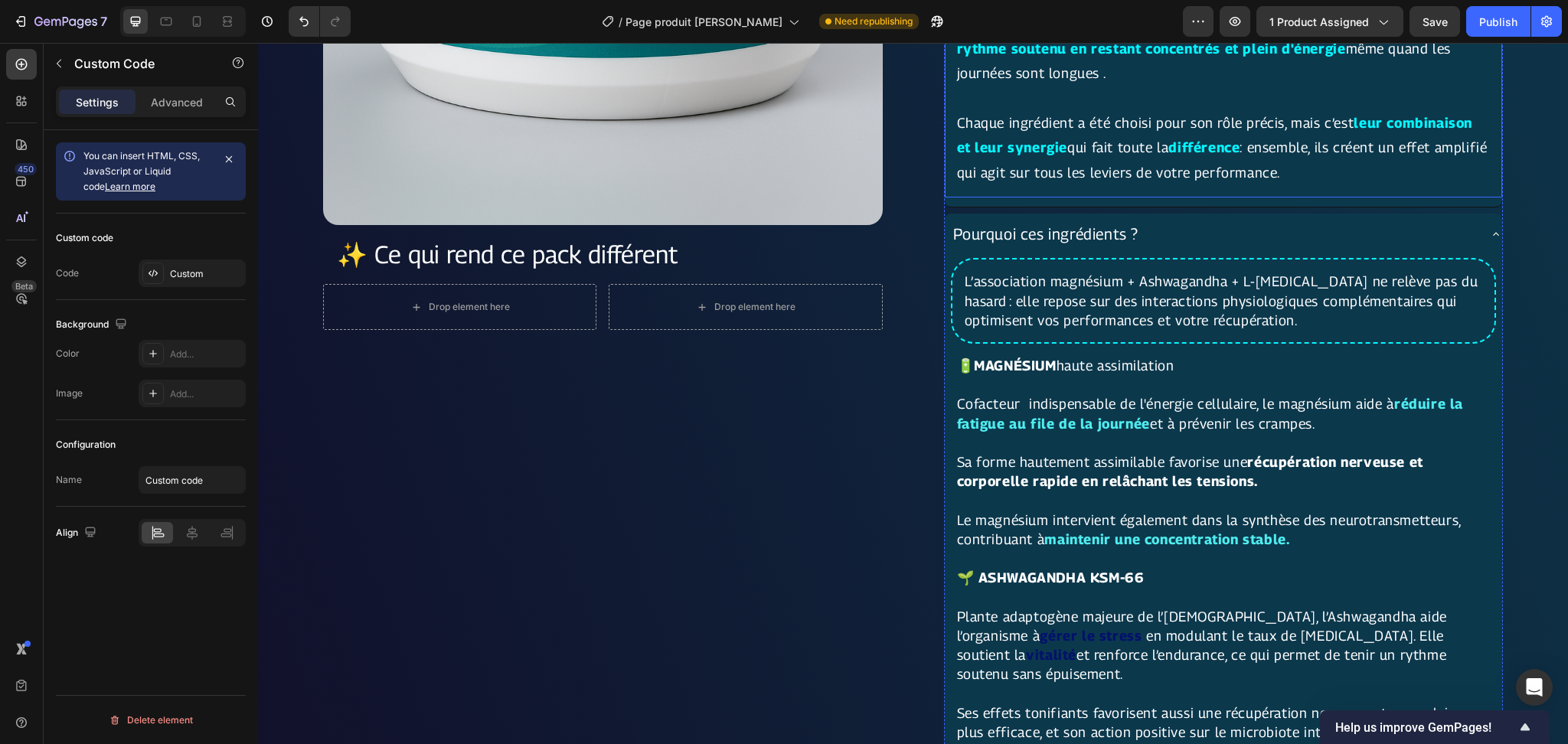
click at [1024, 150] on strong "leur combinaison et leur synergie" at bounding box center [1214, 135] width 515 height 41
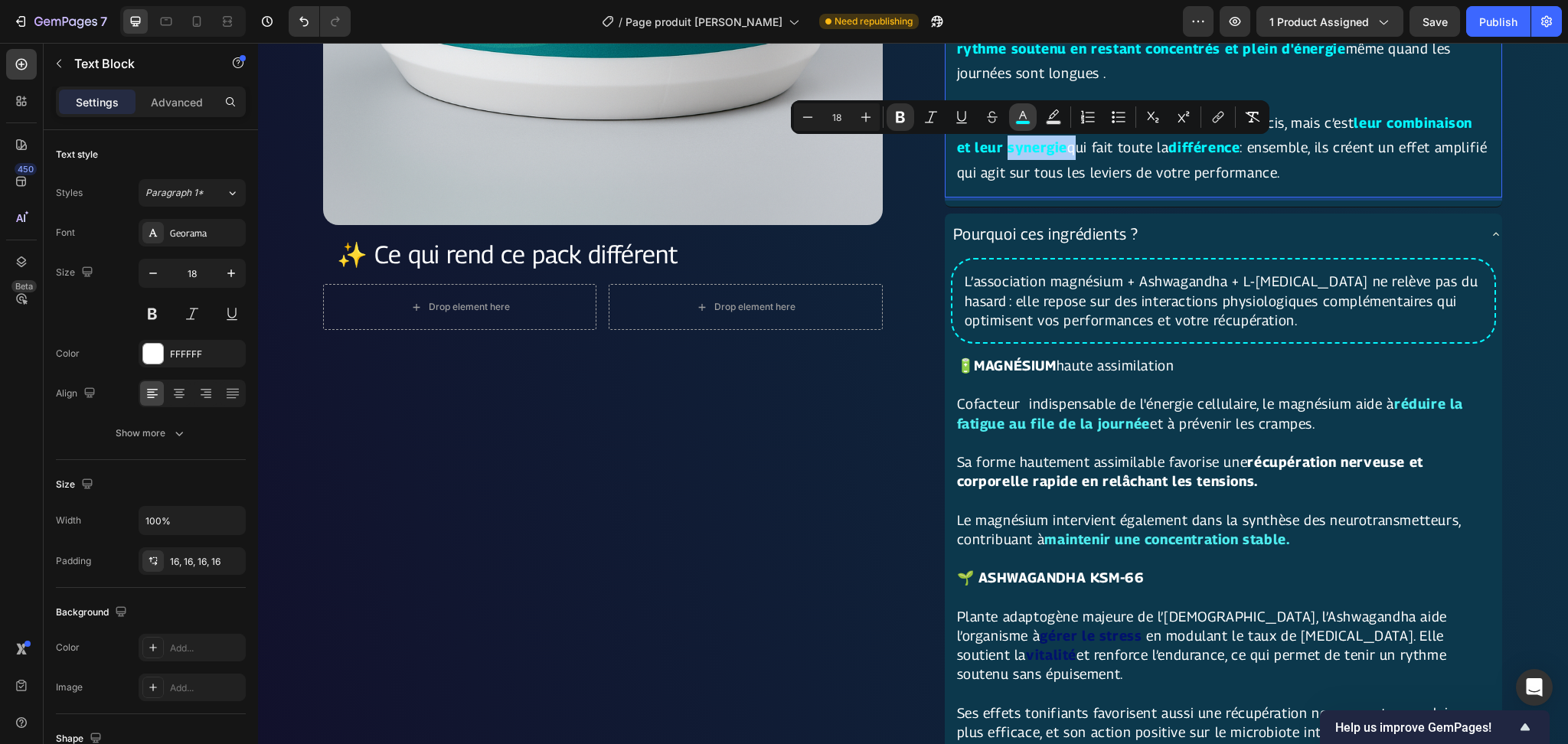
click at [1026, 125] on button "color" at bounding box center [1023, 118] width 28 height 28
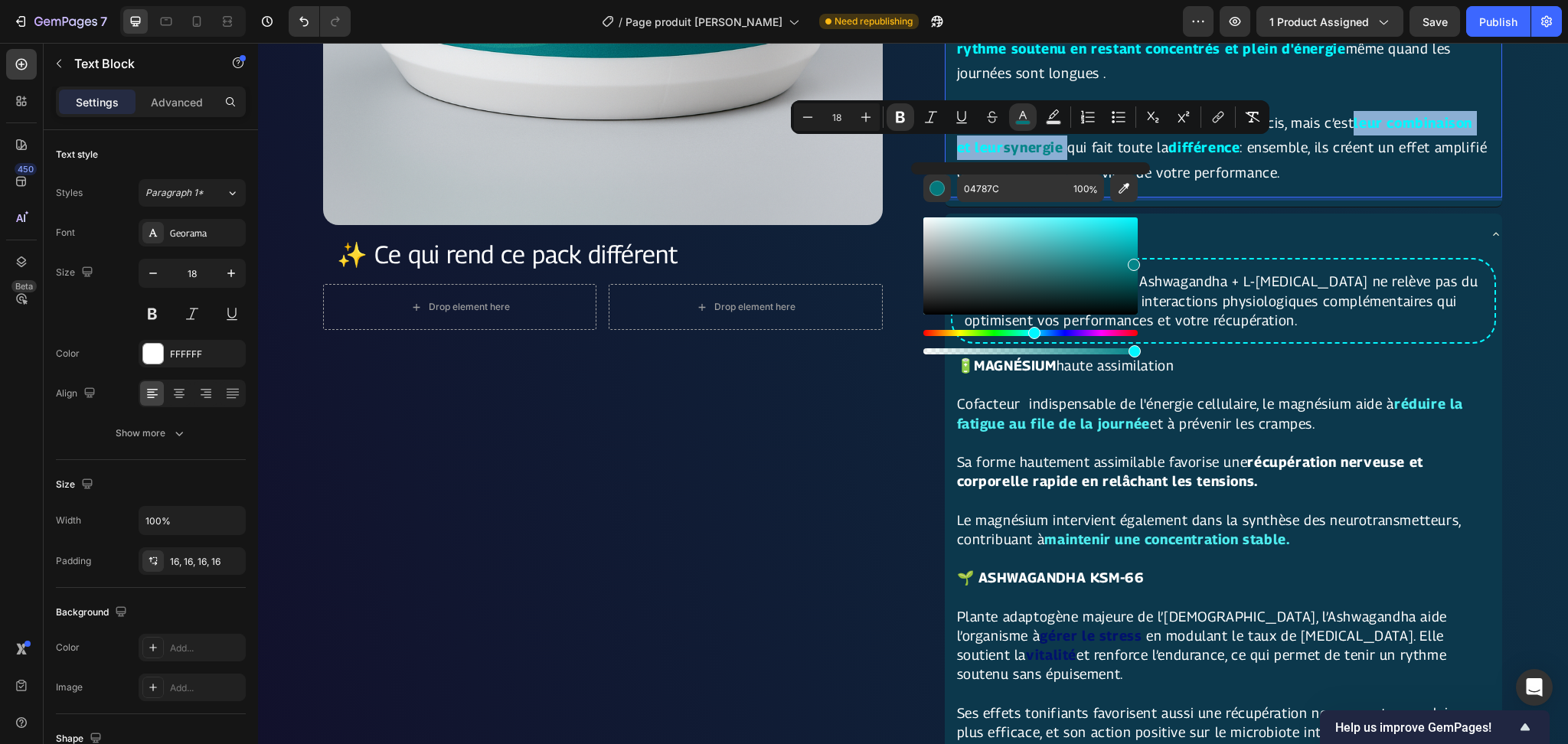
type input "048589"
drag, startPoint x: 1133, startPoint y: 283, endPoint x: 1131, endPoint y: 262, distance: 21.1
click at [1131, 262] on div "Editor contextual toolbar" at bounding box center [1031, 265] width 215 height 97
click at [1015, 191] on input "048589" at bounding box center [1012, 188] width 110 height 28
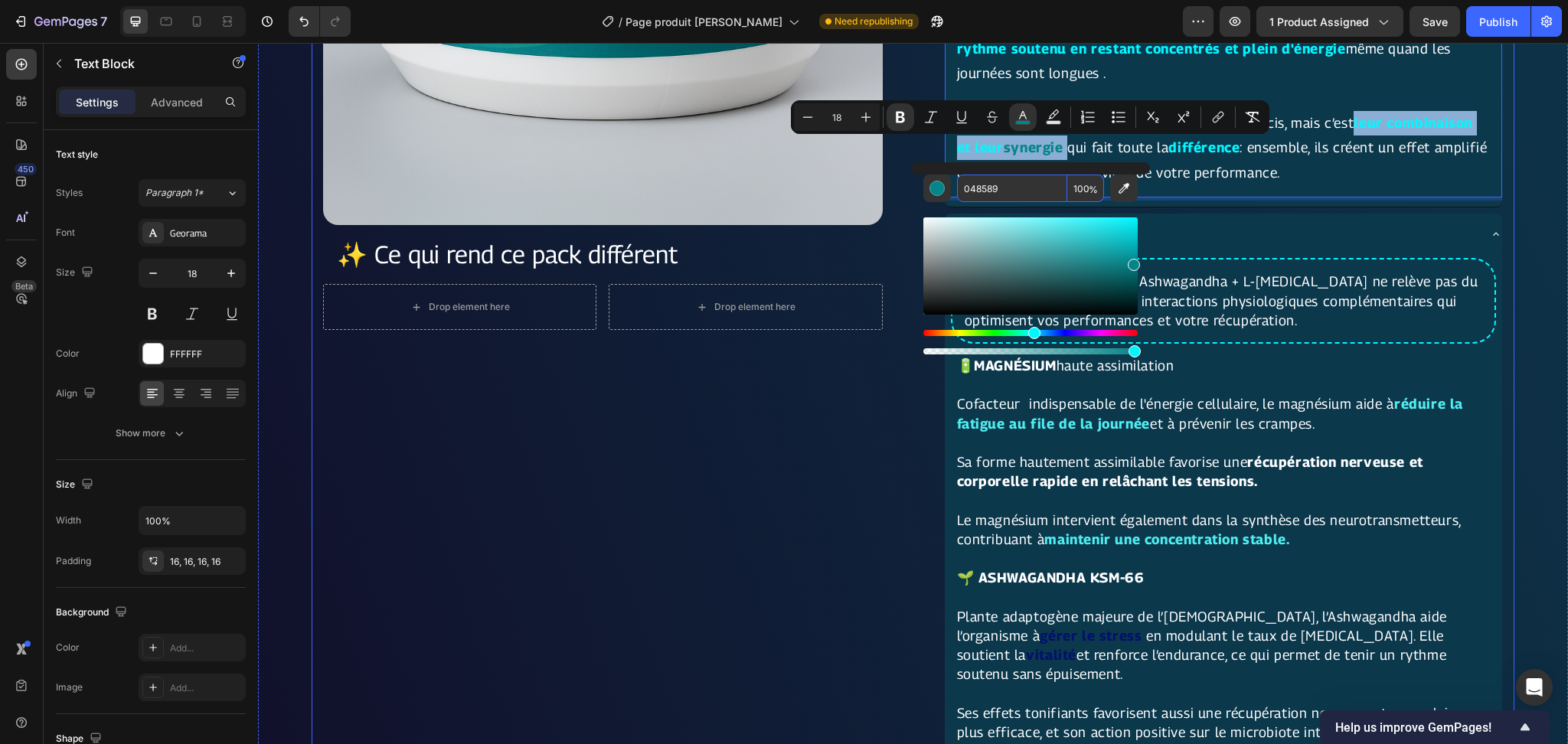
click at [406, 397] on div "Product Images ✨ Ce qui rend ce pack différent Text Block Row Drop element here…" at bounding box center [603, 538] width 560 height 2304
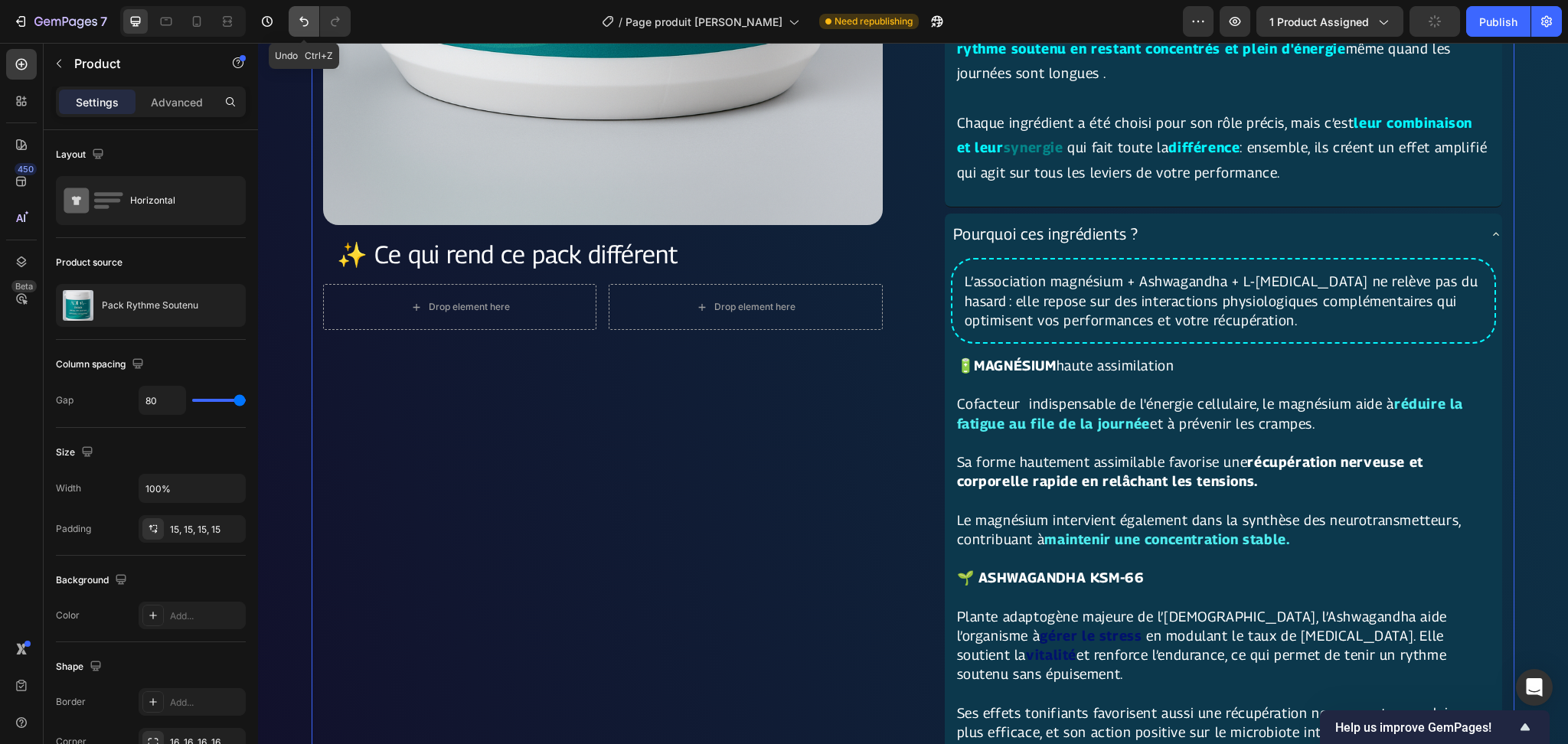
click at [299, 17] on icon "Undo/Redo" at bounding box center [304, 22] width 16 height 16
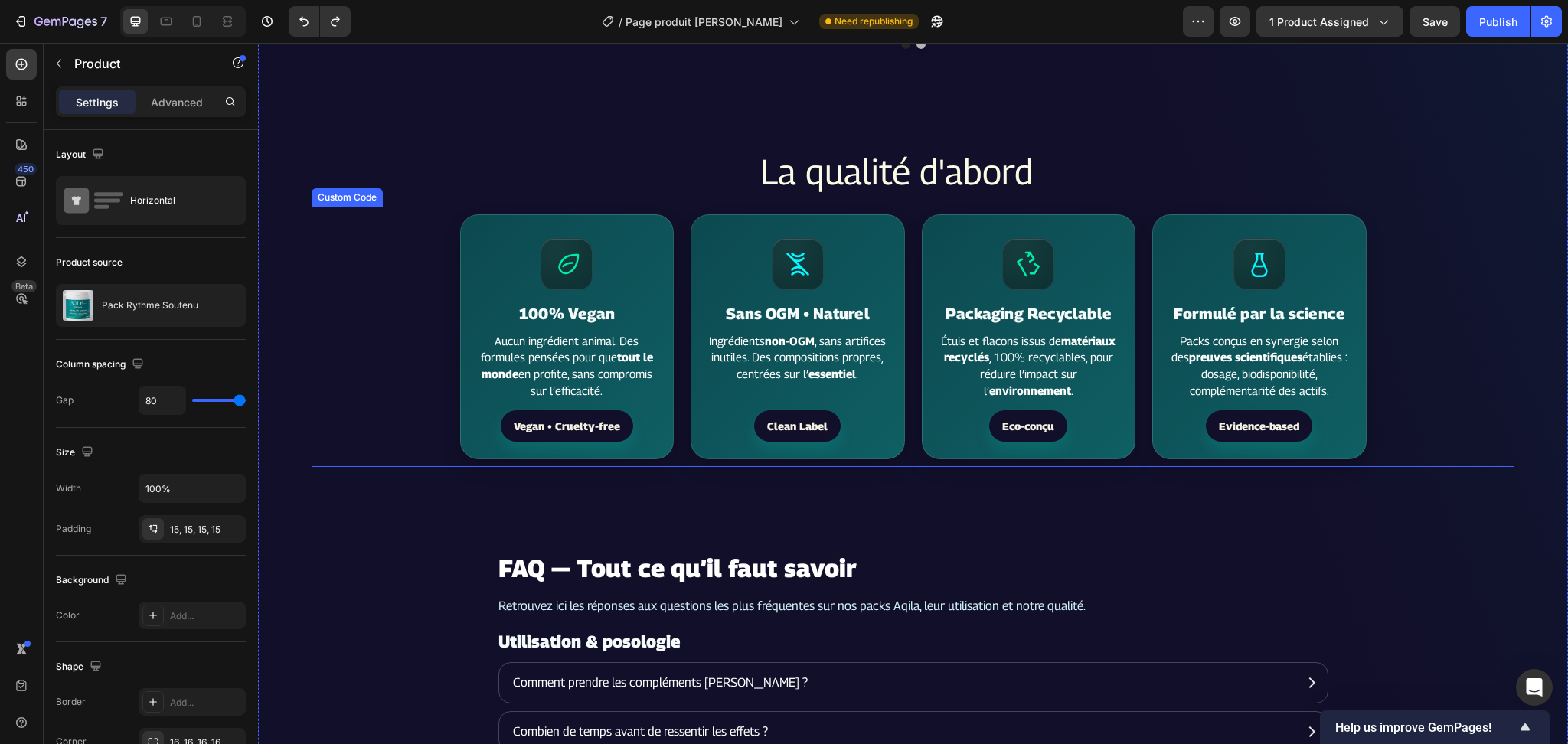
scroll to position [4530, 0]
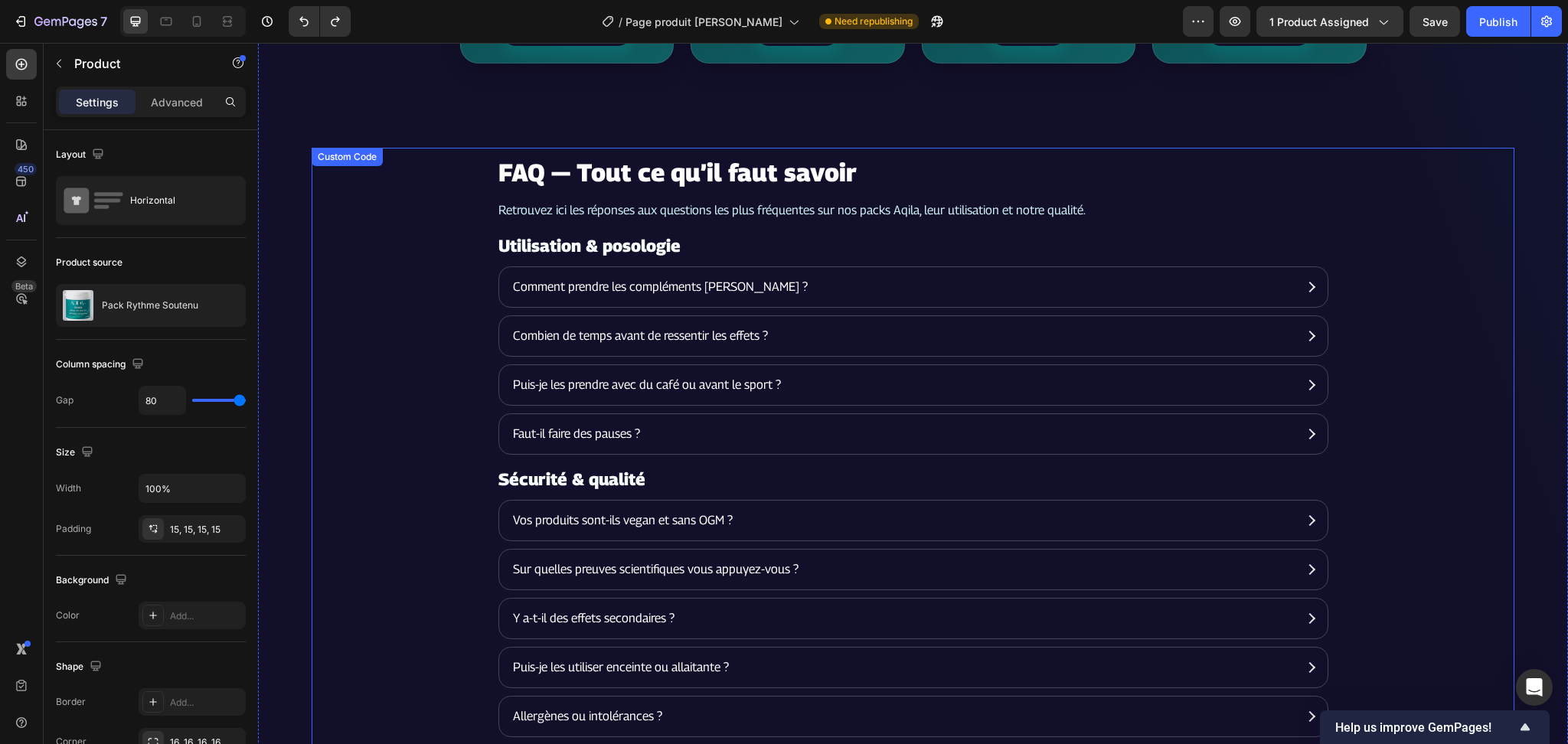
click at [470, 395] on section "FAQ — Tout ce qu’il faut savoir Retrouvez ici les réponses aux questions les pl…" at bounding box center [912, 638] width 1203 height 981
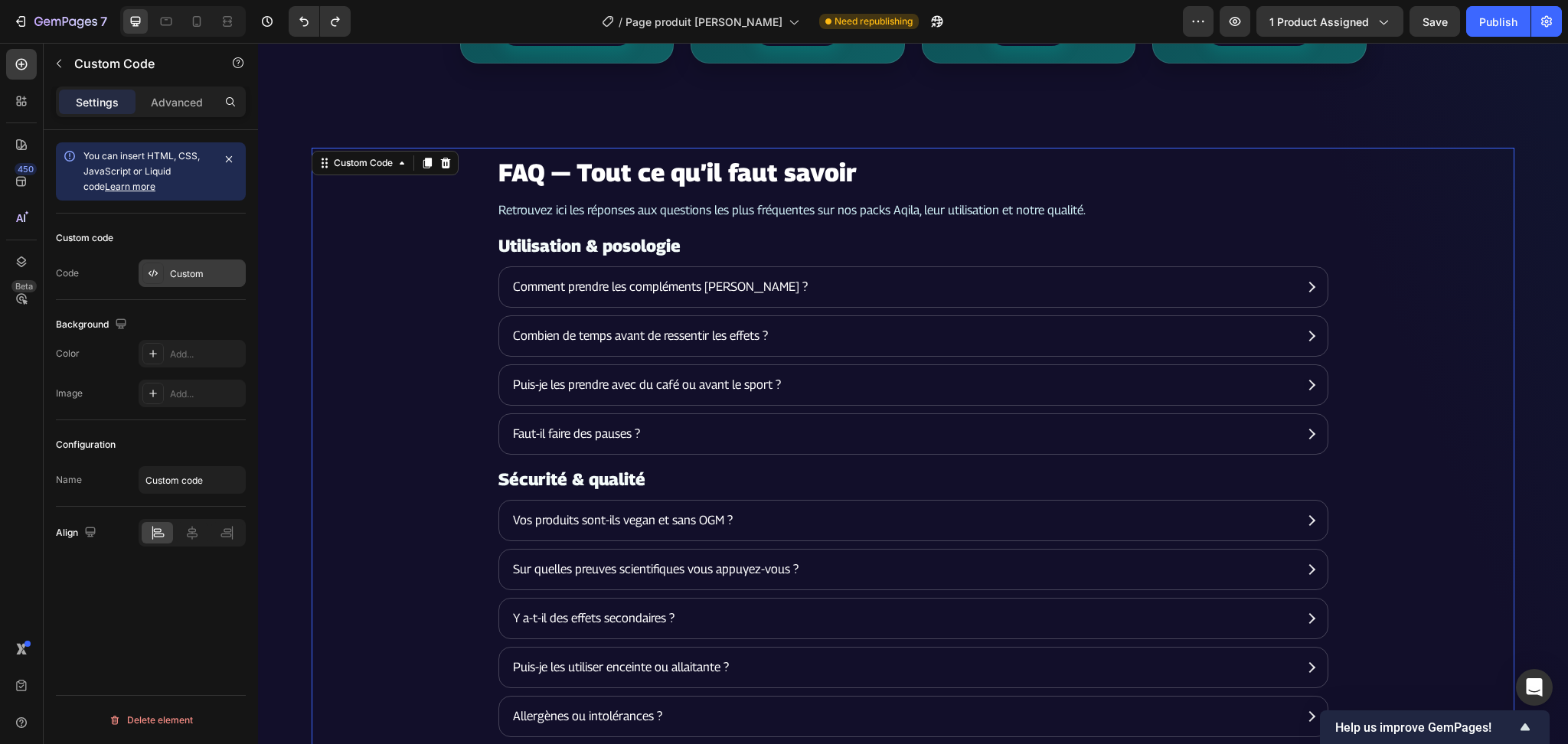
click at [209, 273] on div "Custom" at bounding box center [206, 274] width 72 height 14
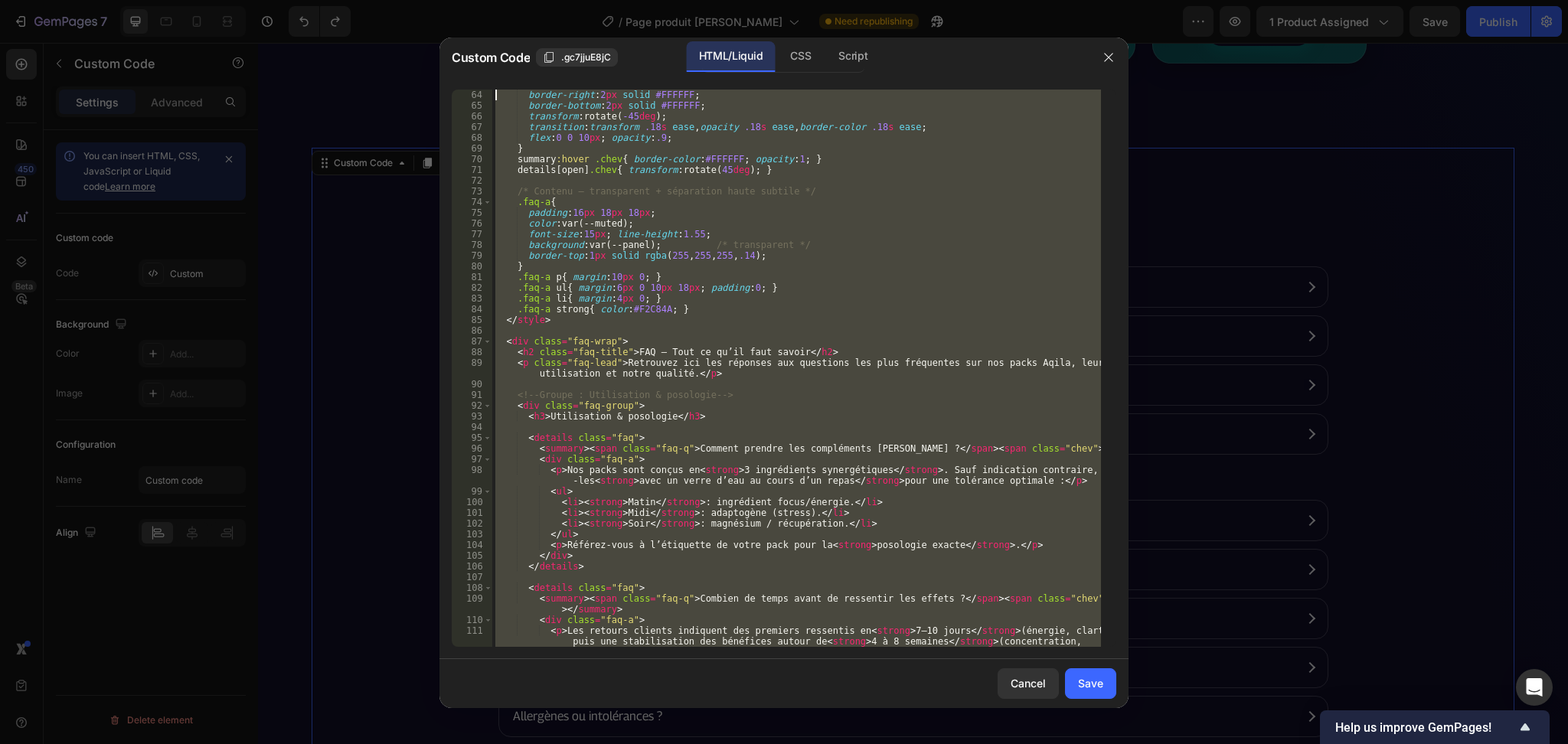
scroll to position [0, 0]
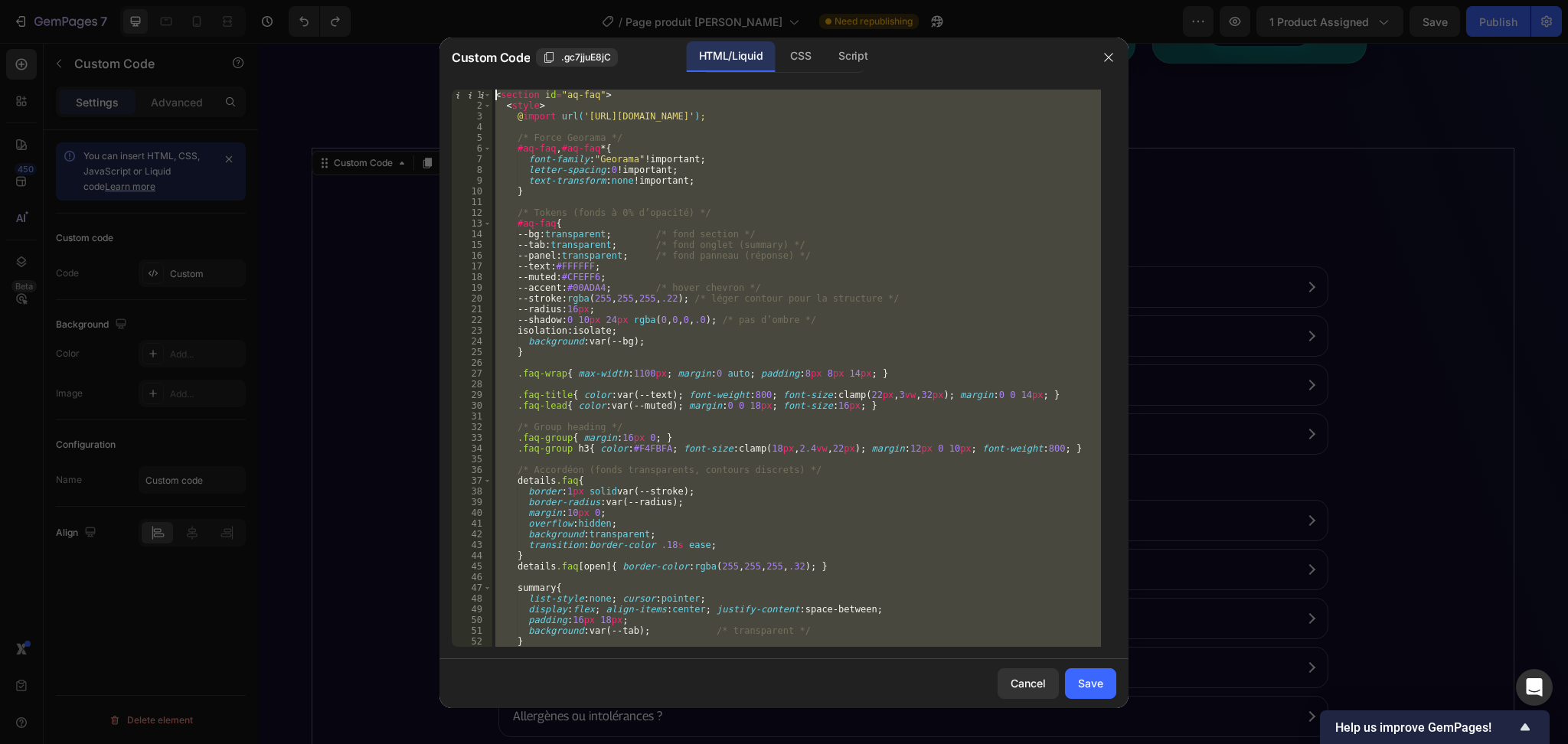
drag, startPoint x: 711, startPoint y: 626, endPoint x: 483, endPoint y: -44, distance: 707.7
click at [483, 0] on html "7 / Page produit Rythme Soutenu Need republishing Preview 1 product assigned Sa…" at bounding box center [784, 0] width 1568 height 0
type textarea "<section id="aq-faq"> <style>"
paste textarea
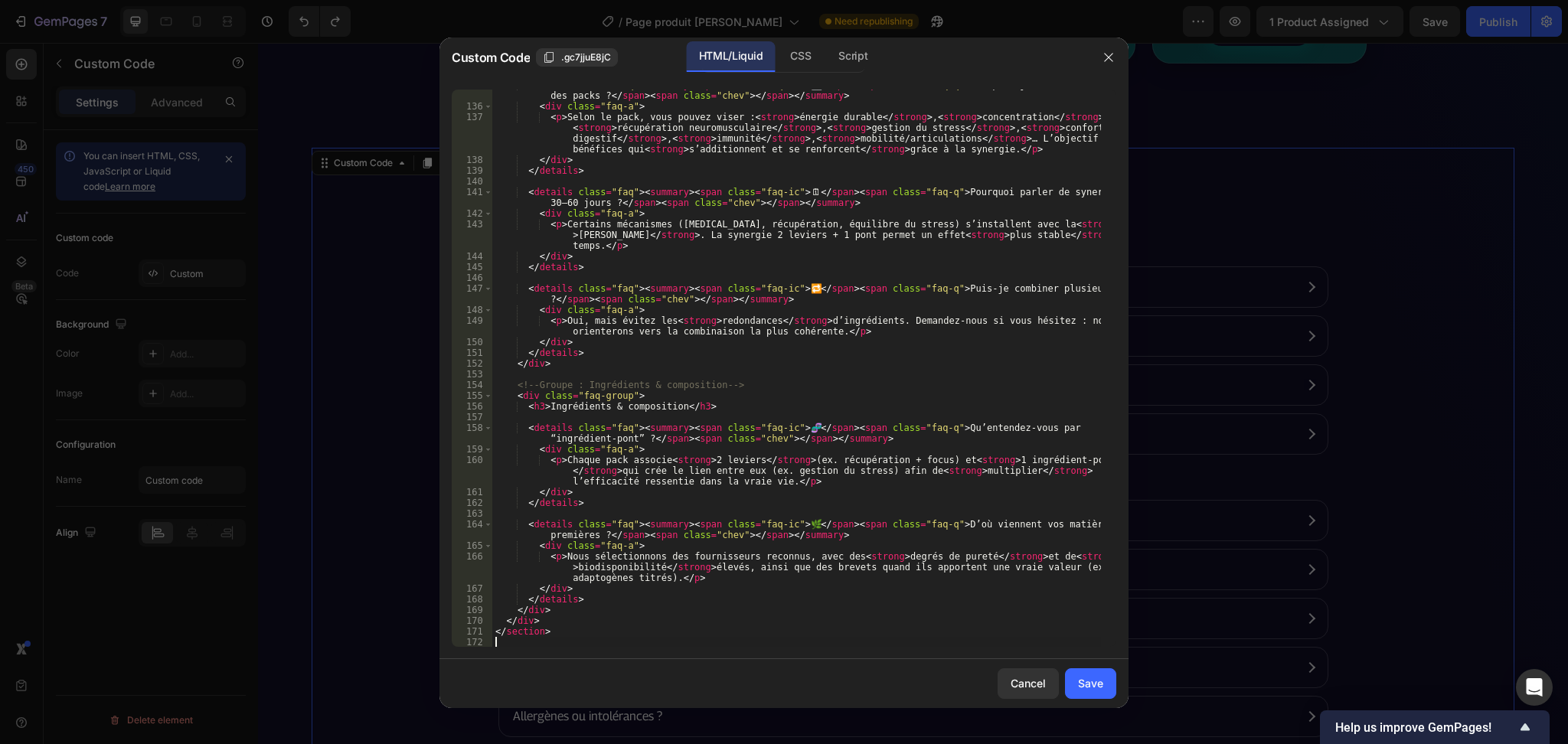
scroll to position [1758, 0]
click at [1095, 699] on div "Cancel Save" at bounding box center [784, 684] width 689 height 49
click at [1097, 695] on button "Save" at bounding box center [1090, 683] width 51 height 31
